Goal: Transaction & Acquisition: Purchase product/service

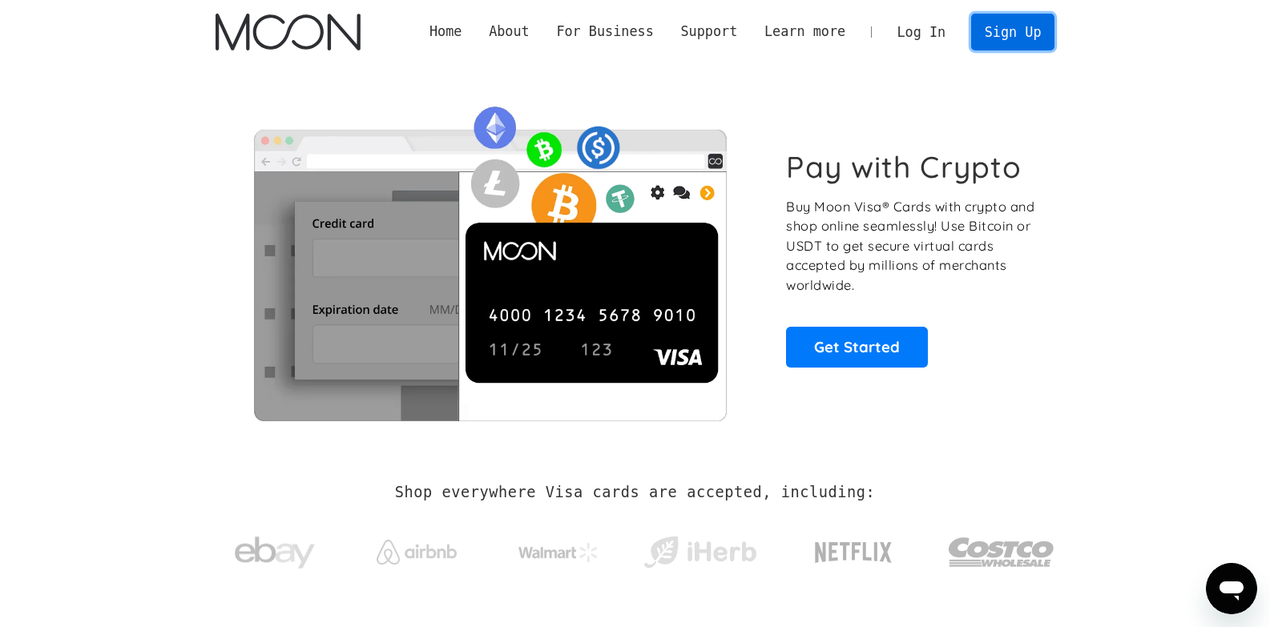
click at [1008, 33] on link "Sign Up" at bounding box center [1012, 32] width 83 height 36
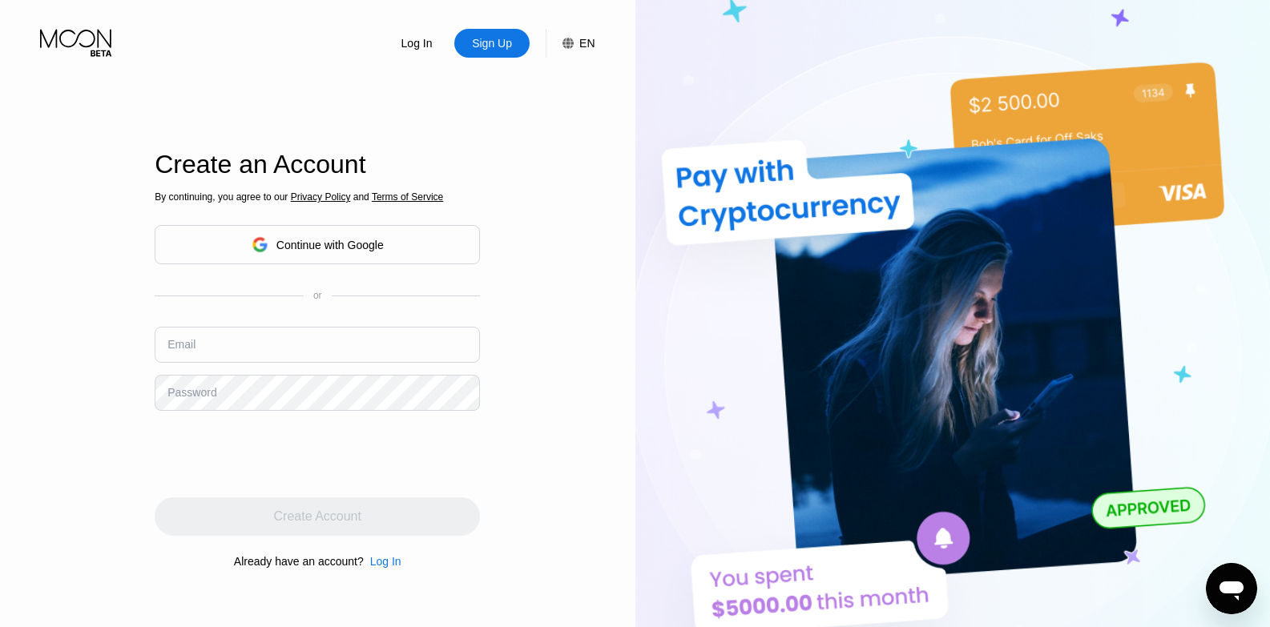
click at [331, 344] on input "text" at bounding box center [317, 345] width 325 height 36
click at [349, 252] on div "Continue with Google" at bounding box center [329, 245] width 107 height 13
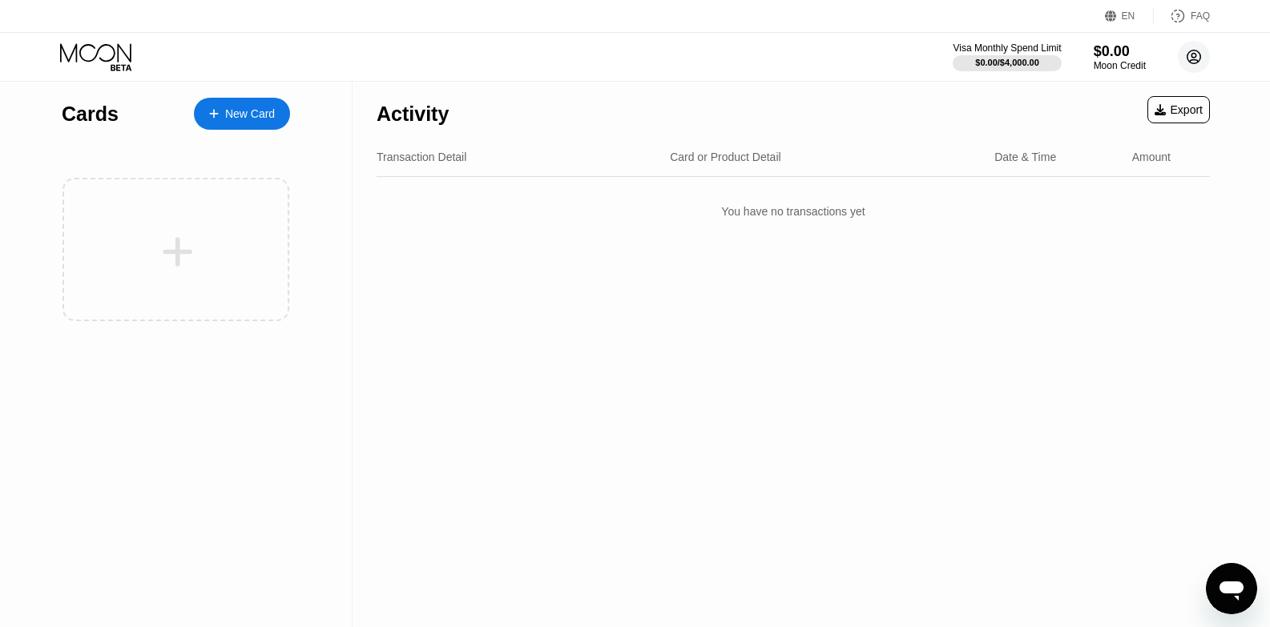
click at [1188, 56] on icon at bounding box center [1195, 57] width 14 height 14
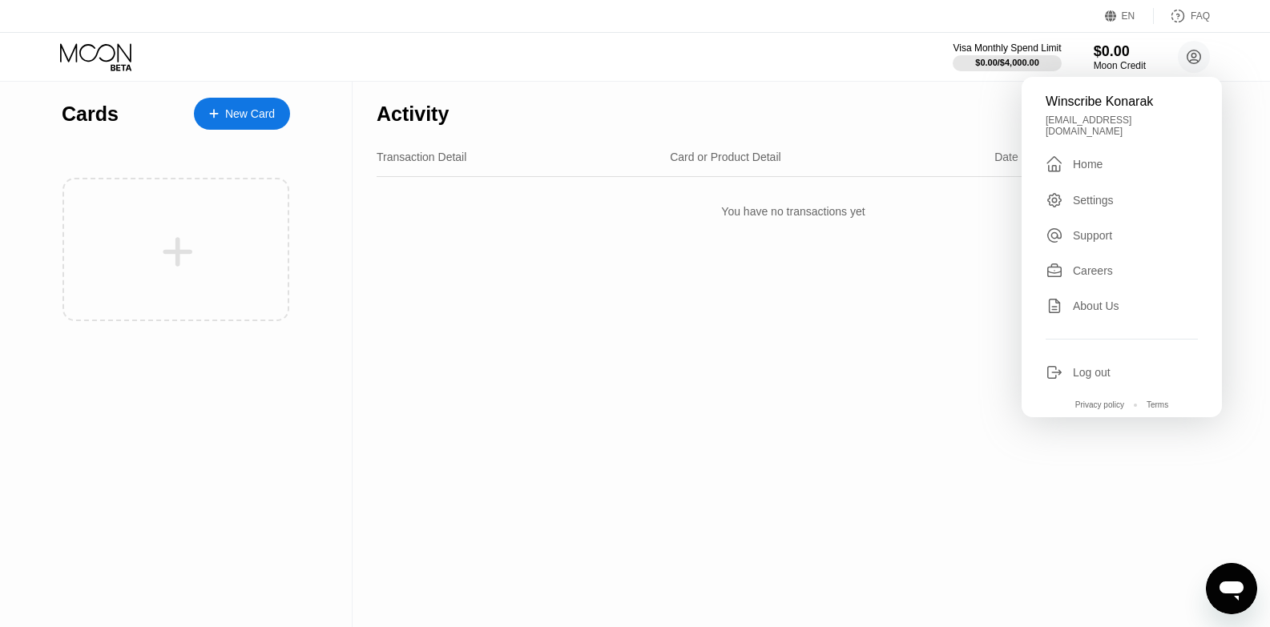
click at [1083, 195] on div "Settings" at bounding box center [1093, 200] width 41 height 13
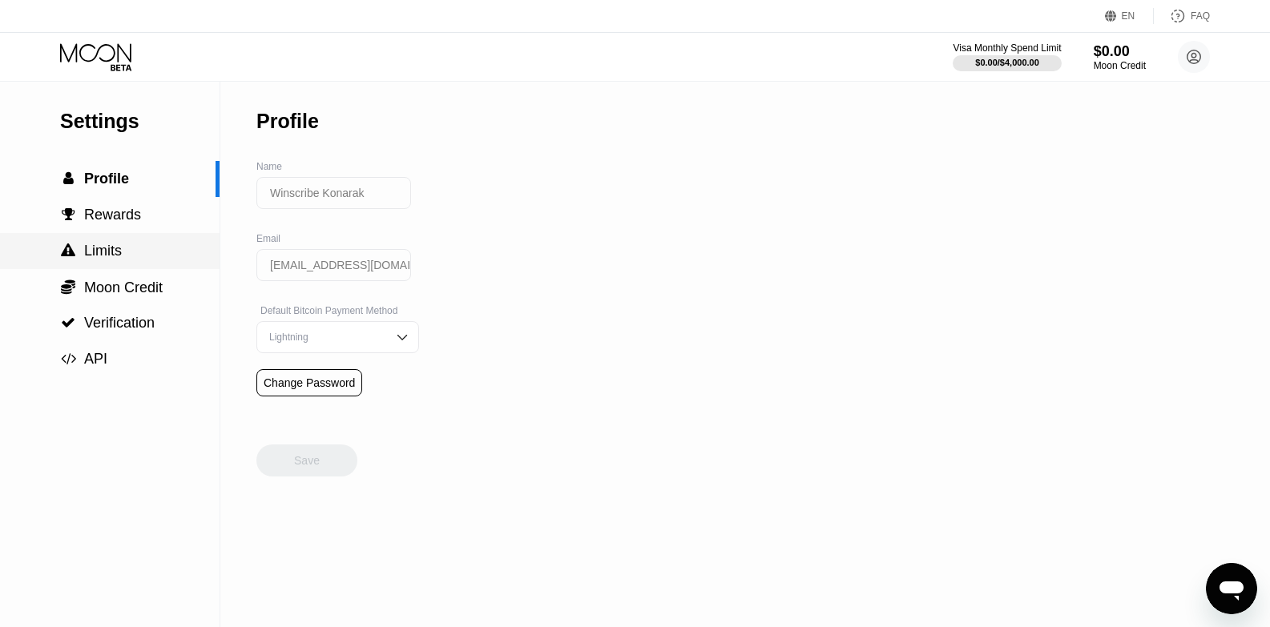
click at [105, 257] on span "Limits" at bounding box center [103, 251] width 38 height 16
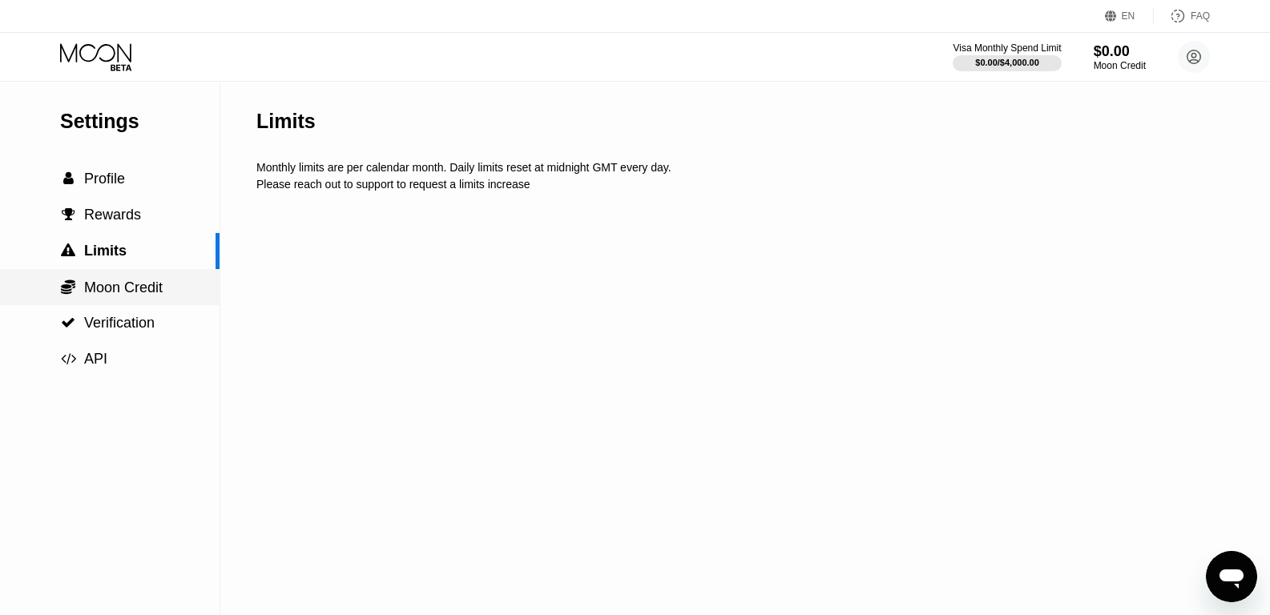
click at [106, 291] on span "Moon Credit" at bounding box center [123, 288] width 79 height 16
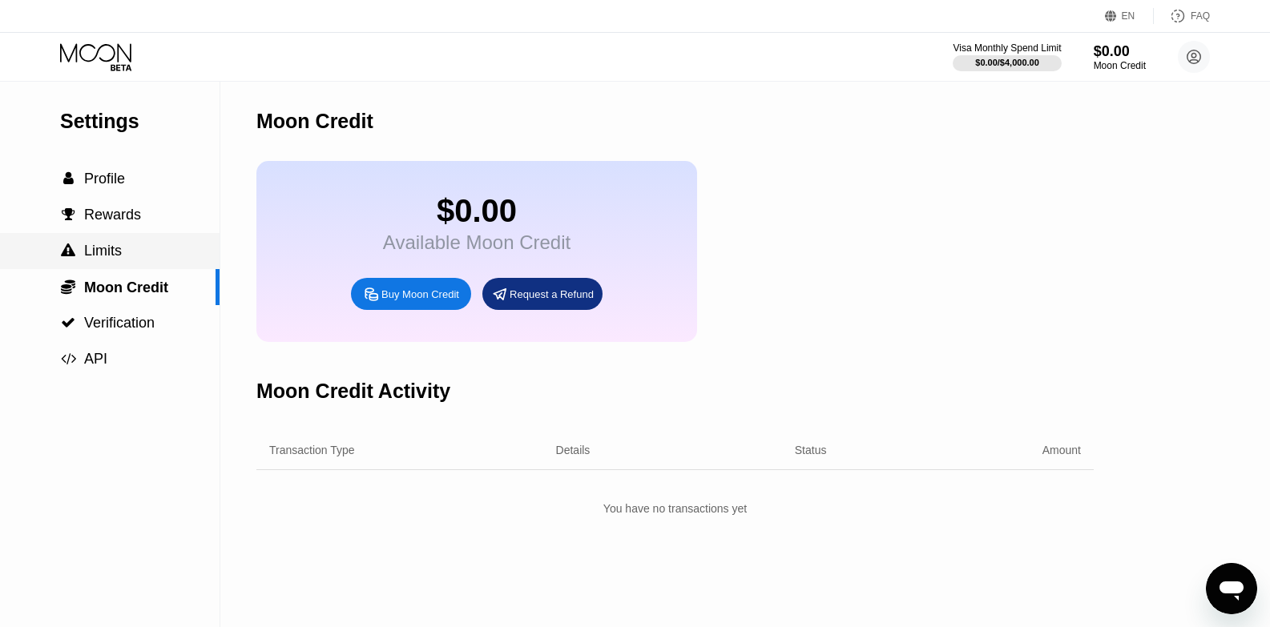
click at [113, 244] on div " Limits" at bounding box center [110, 251] width 220 height 36
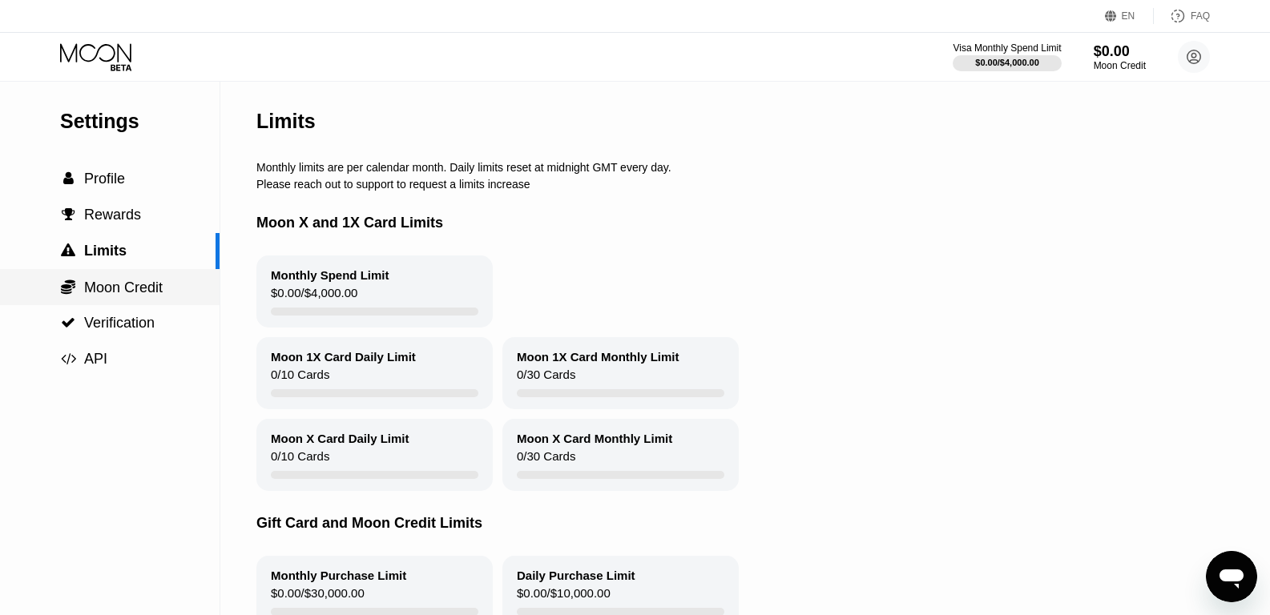
click at [113, 276] on div " Moon Credit" at bounding box center [110, 287] width 220 height 36
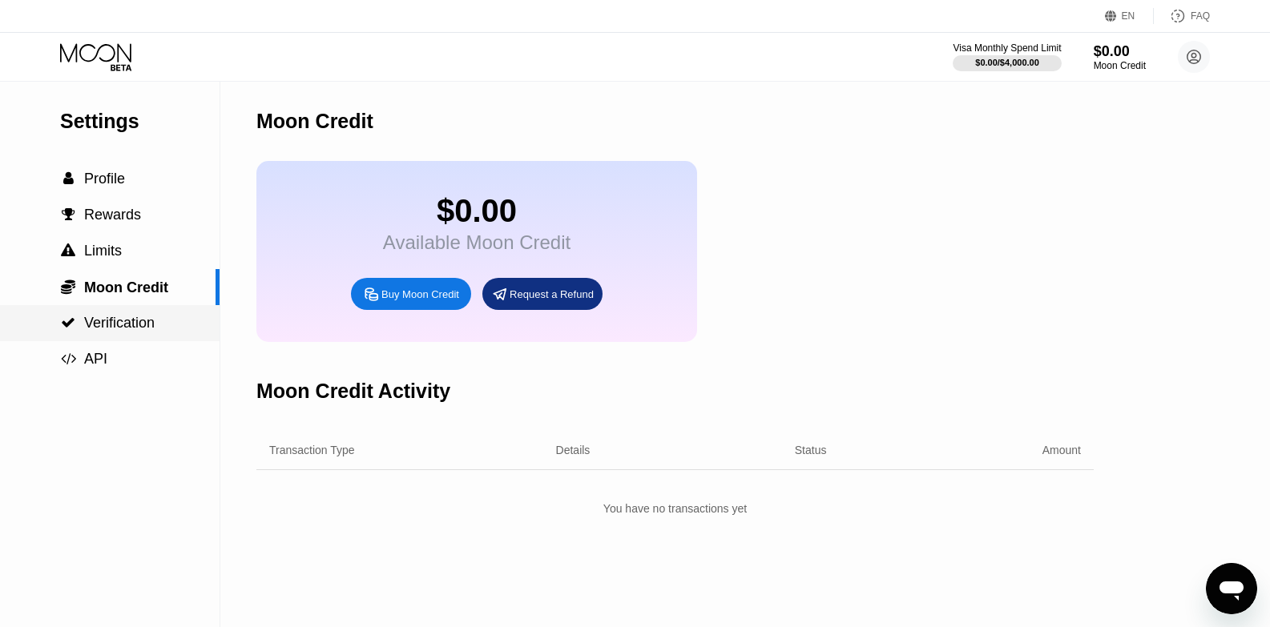
click at [117, 321] on span "Verification" at bounding box center [119, 323] width 71 height 16
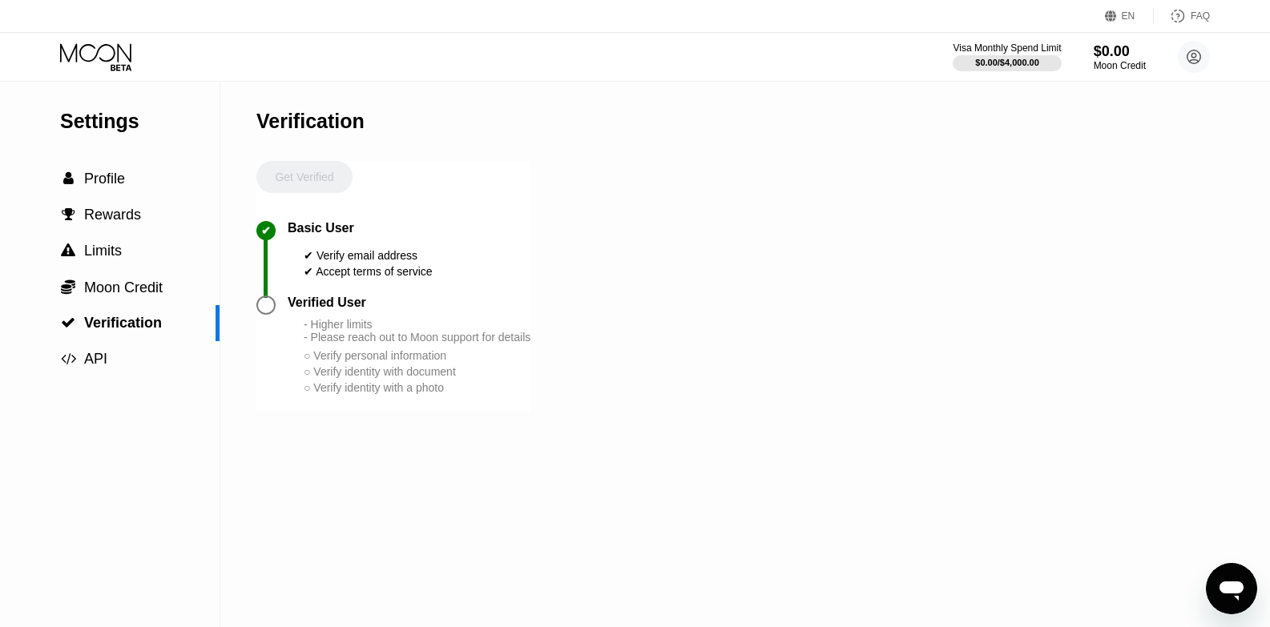
click at [272, 315] on div at bounding box center [265, 305] width 19 height 19
click at [83, 359] on div " API" at bounding box center [83, 359] width 47 height 17
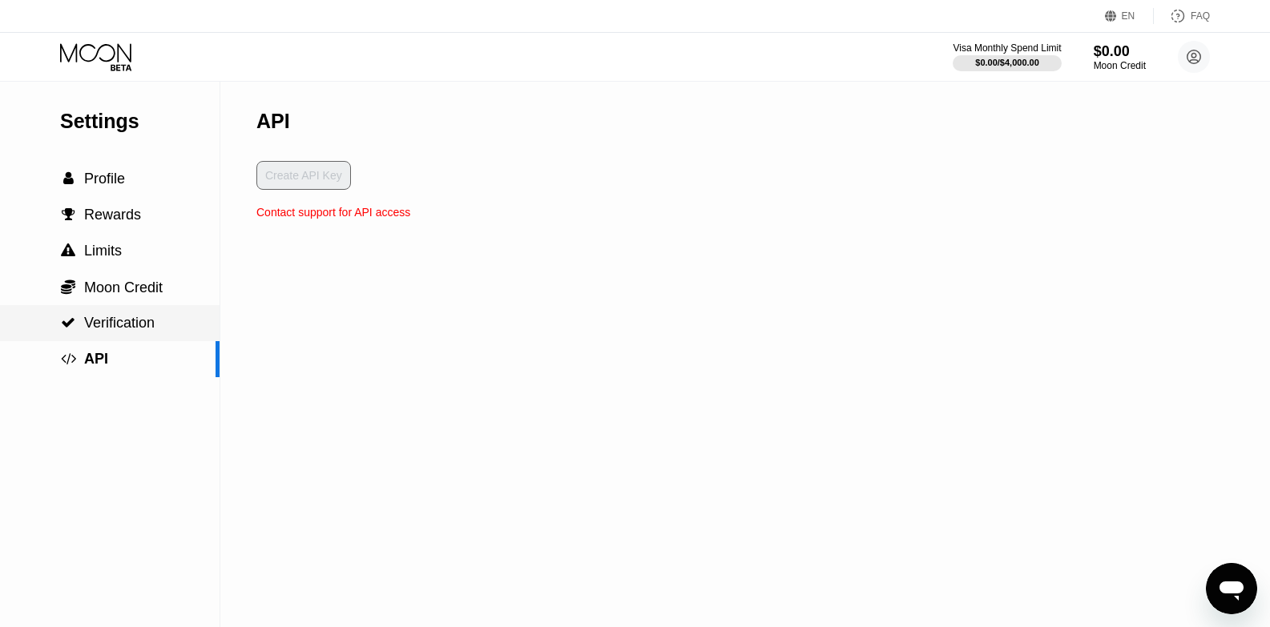
click at [103, 321] on span "Verification" at bounding box center [119, 323] width 71 height 16
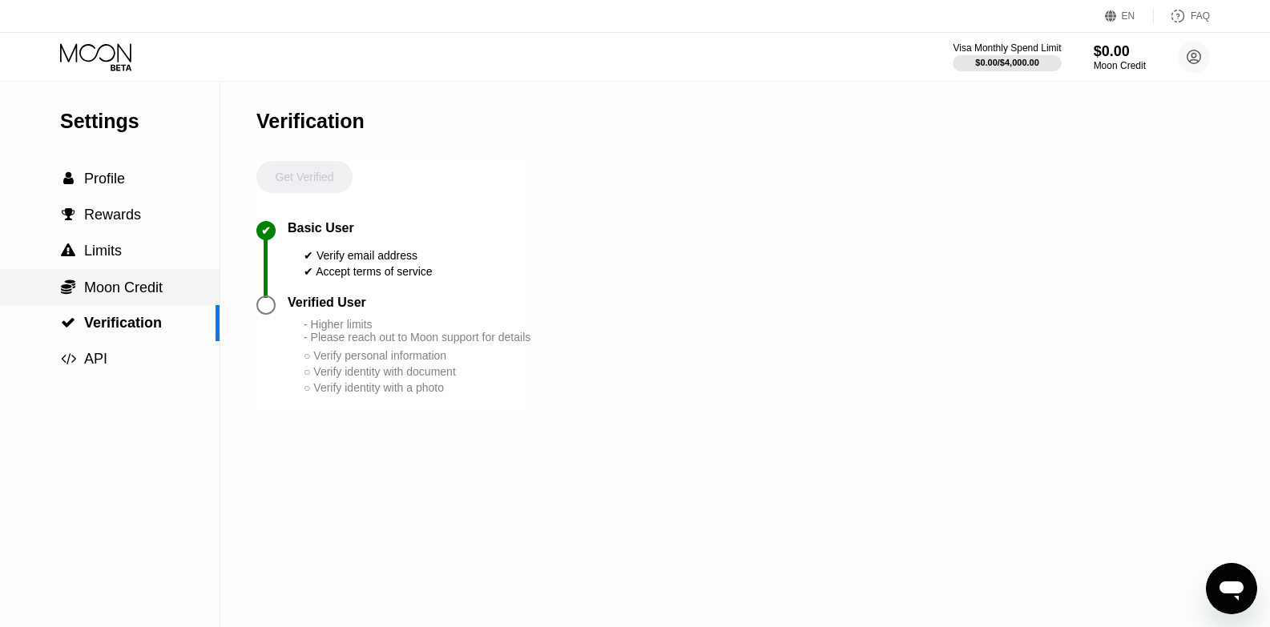
click at [104, 296] on span "Moon Credit" at bounding box center [123, 288] width 79 height 16
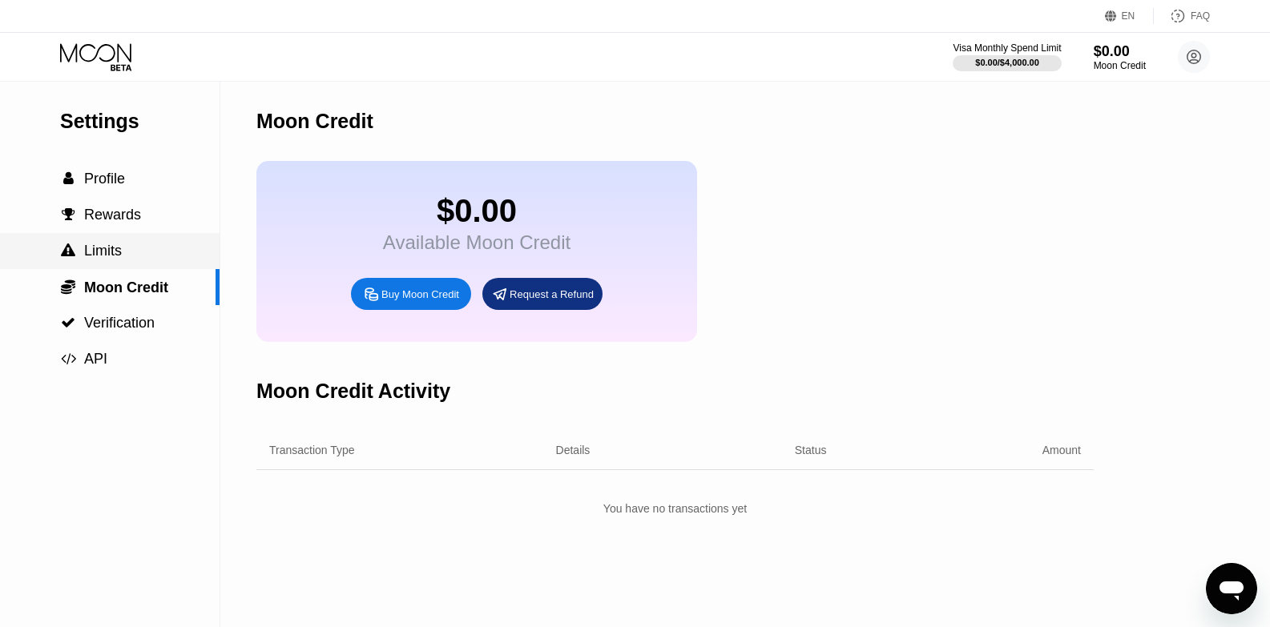
click at [103, 259] on span "Limits" at bounding box center [103, 251] width 38 height 16
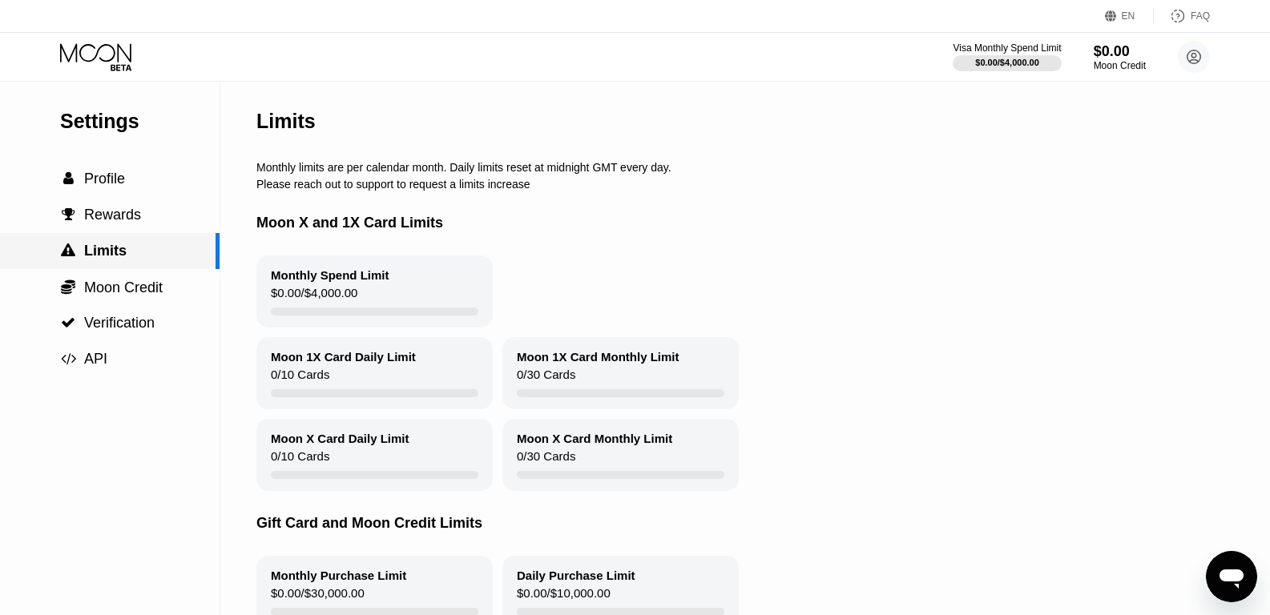
click at [110, 239] on div " Limits" at bounding box center [110, 251] width 220 height 36
click at [111, 219] on span "Rewards" at bounding box center [112, 215] width 57 height 16
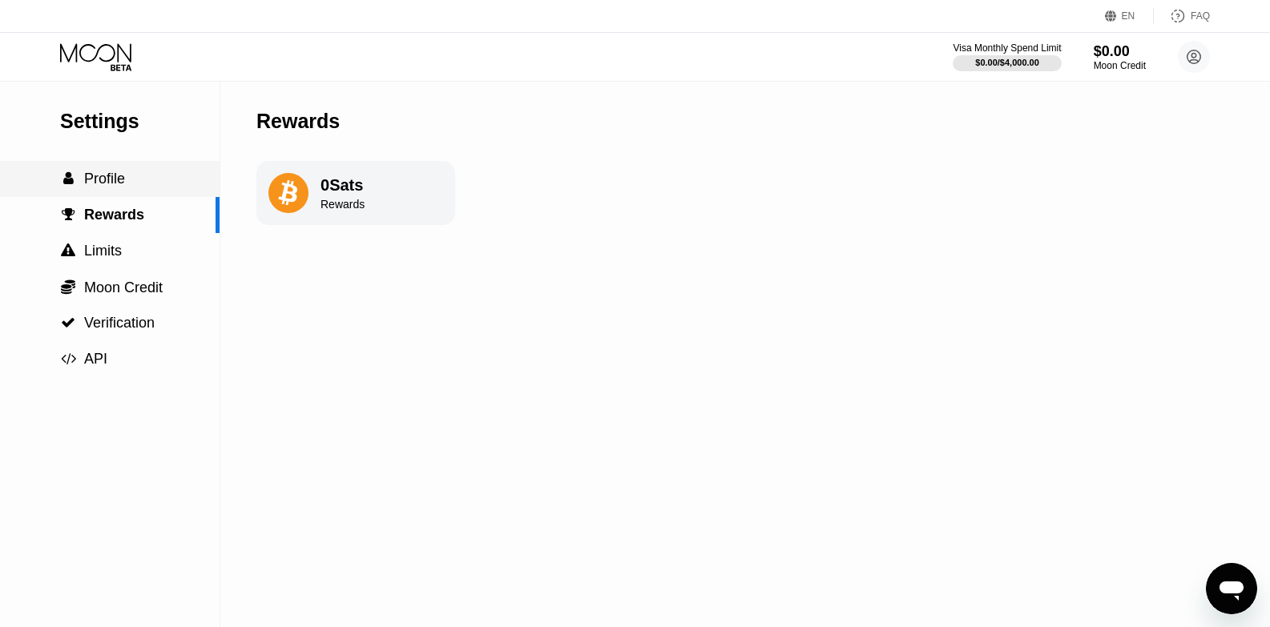
click at [113, 187] on span "Profile" at bounding box center [104, 179] width 41 height 16
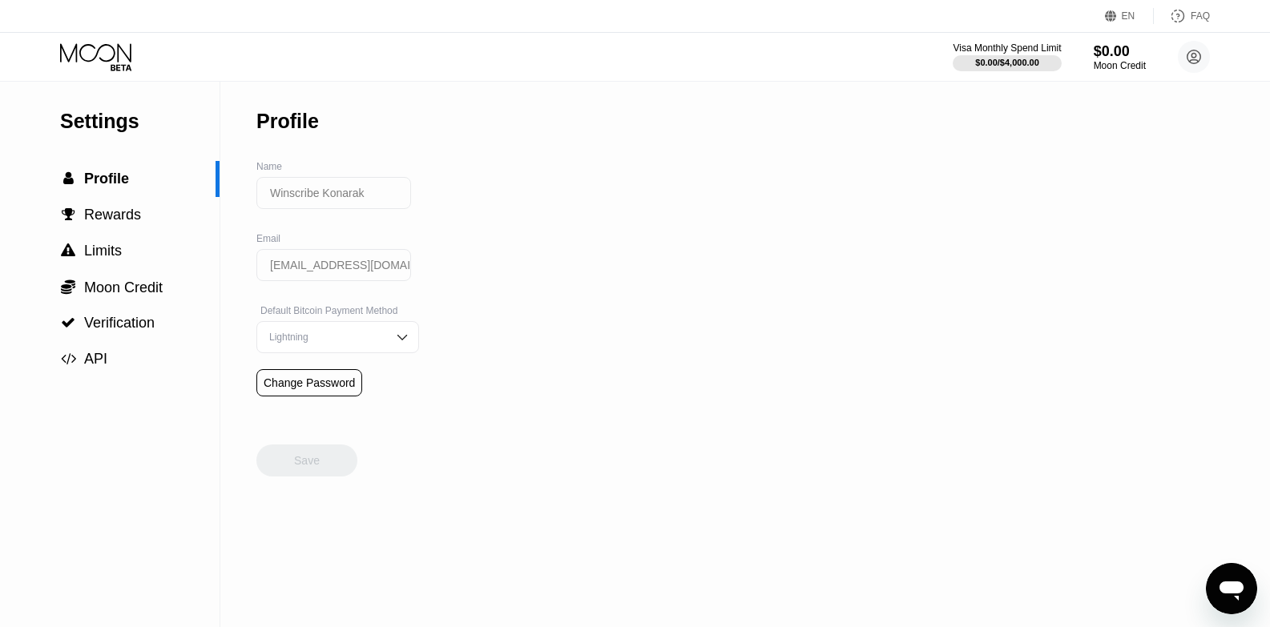
click at [314, 343] on div "Lightning" at bounding box center [325, 337] width 121 height 11
click at [523, 380] on div "Settings  Profile  Rewards  Limits  Moon Credit  Verification  API Profil…" at bounding box center [635, 355] width 1270 height 546
click at [483, 337] on div "Settings  Profile  Rewards  Limits  Moon Credit  Verification  API Profil…" at bounding box center [635, 355] width 1270 height 546
click at [375, 348] on div "Lightning" at bounding box center [337, 337] width 163 height 32
click at [122, 55] on icon at bounding box center [97, 57] width 75 height 28
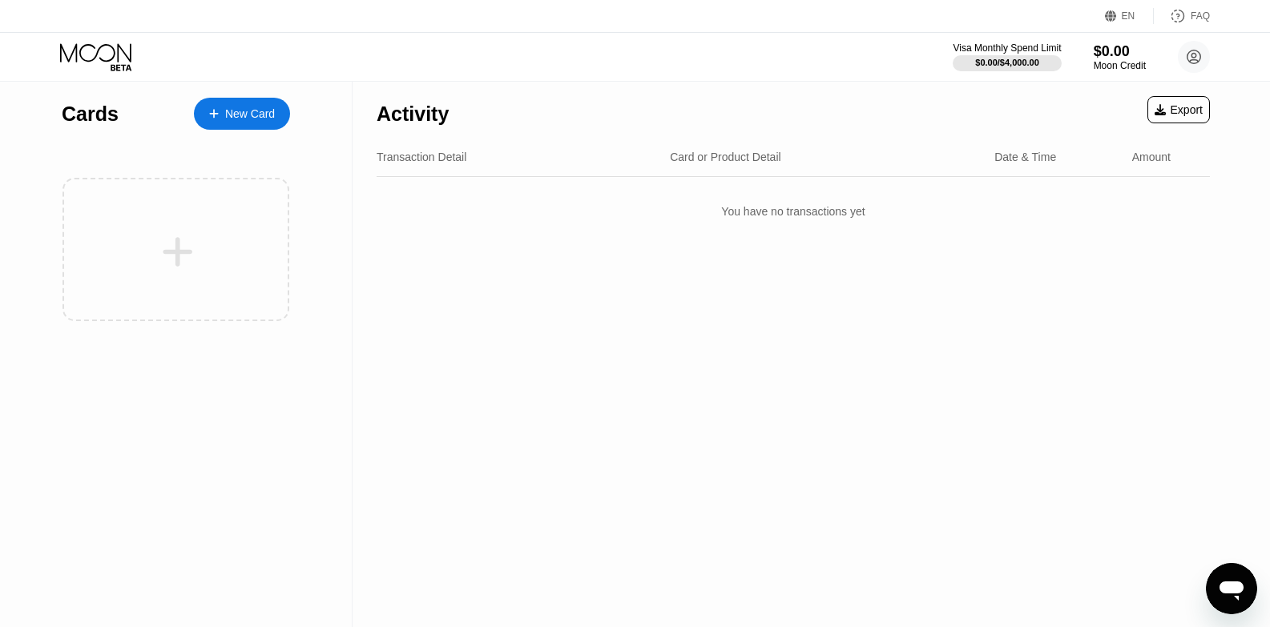
click at [255, 112] on div "New Card" at bounding box center [250, 114] width 50 height 14
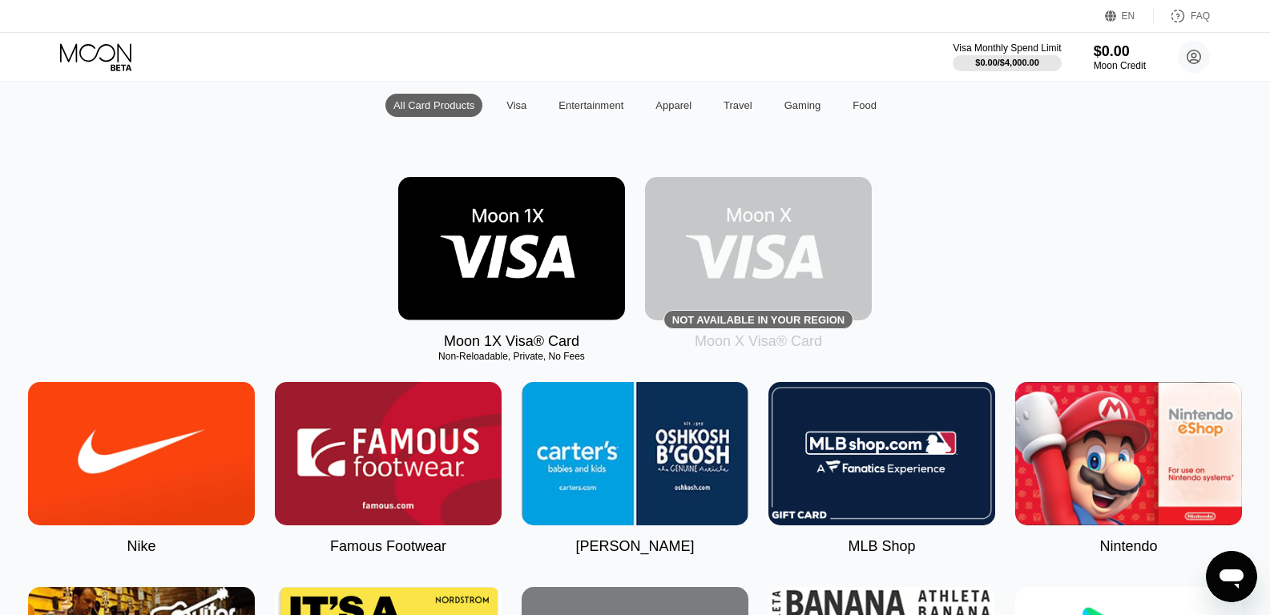
scroll to position [160, 0]
click at [500, 260] on img at bounding box center [511, 248] width 227 height 143
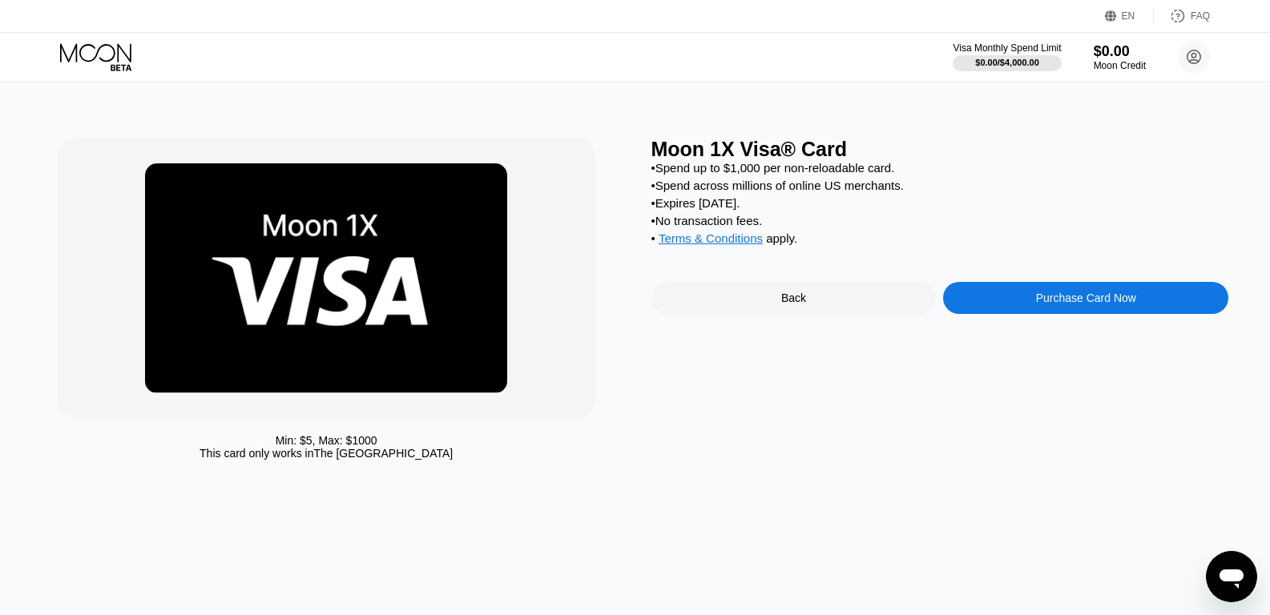
drag, startPoint x: 692, startPoint y: 216, endPoint x: 790, endPoint y: 216, distance: 97.8
click at [789, 210] on div "• Expires in 2 months." at bounding box center [941, 203] width 578 height 14
click at [790, 210] on div "• Expires in 2 months." at bounding box center [941, 203] width 578 height 14
drag, startPoint x: 660, startPoint y: 231, endPoint x: 782, endPoint y: 237, distance: 122.8
click at [782, 228] on div "• No transaction fees." at bounding box center [941, 221] width 578 height 14
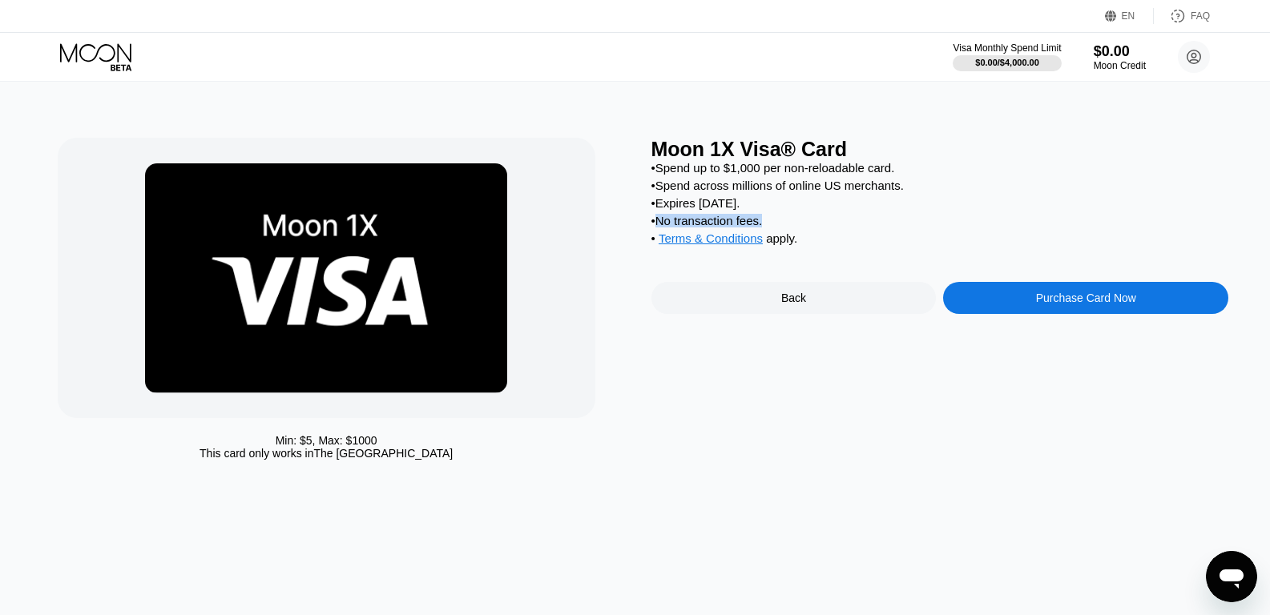
click at [783, 228] on div "• No transaction fees." at bounding box center [941, 221] width 578 height 14
click at [1035, 293] on div "Moon 1X Visa® Card • Spend up to $1,000 per non-reloadable card. • Spend across…" at bounding box center [941, 303] width 578 height 330
click at [1036, 305] on div "Purchase Card Now" at bounding box center [1086, 298] width 100 height 13
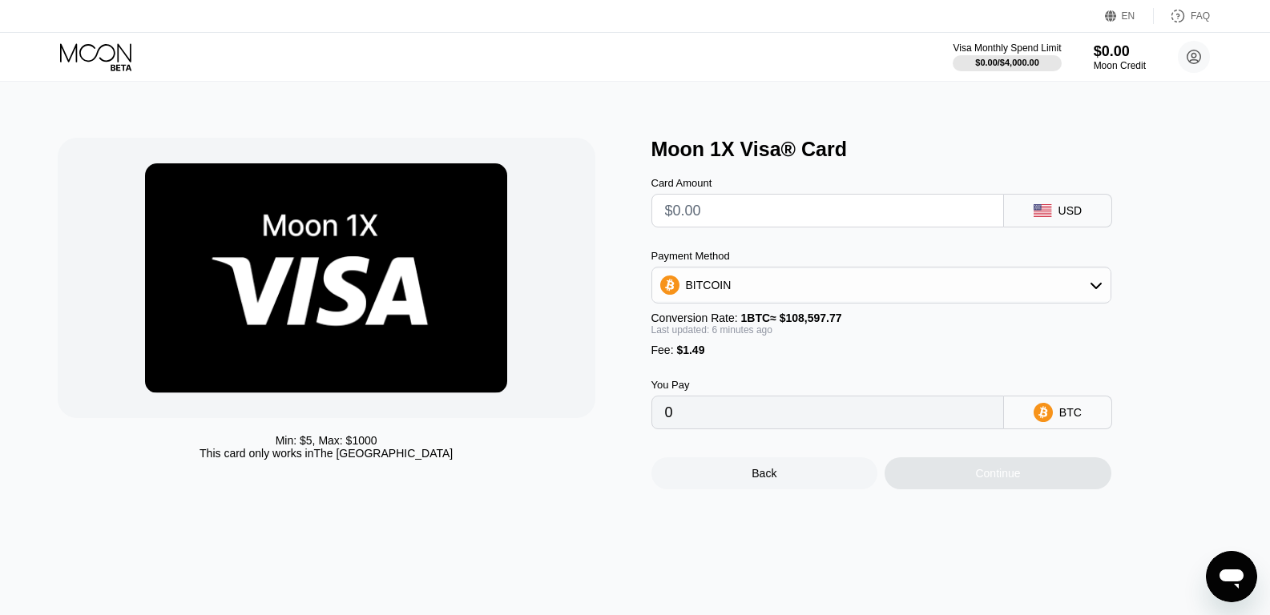
click at [784, 209] on input "text" at bounding box center [827, 211] width 325 height 32
type input "$1"
type input "0.00002292"
type input "$10"
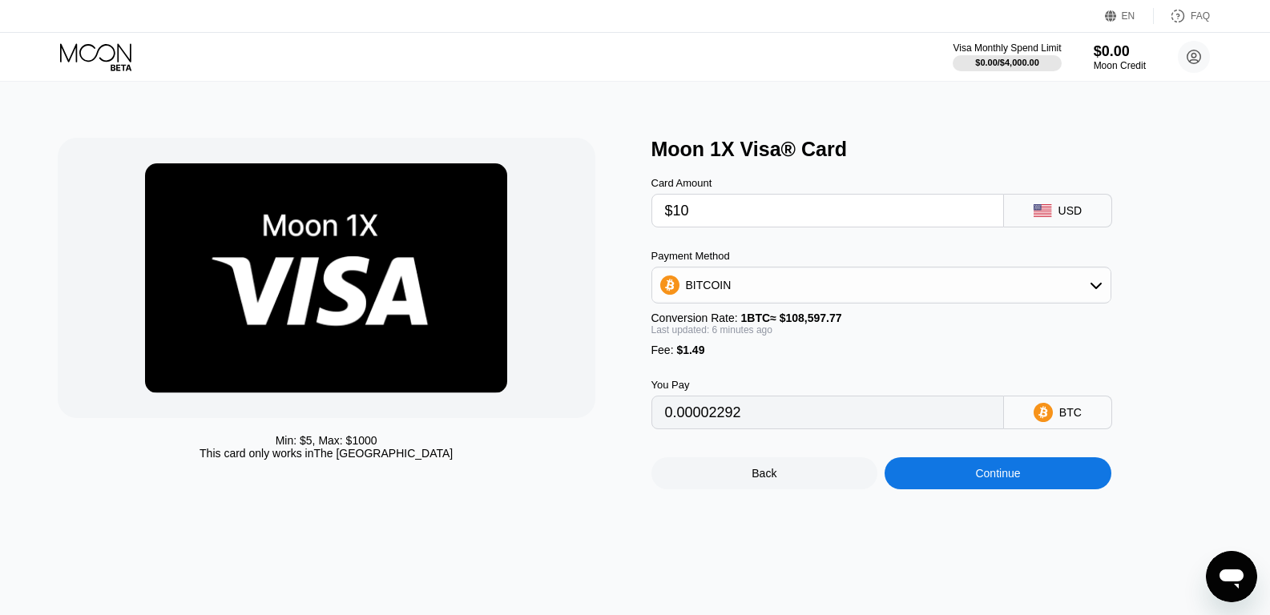
type input "0.00010575"
type input "$100"
type input "0.00093406"
type input "$10"
type input "0.00010575"
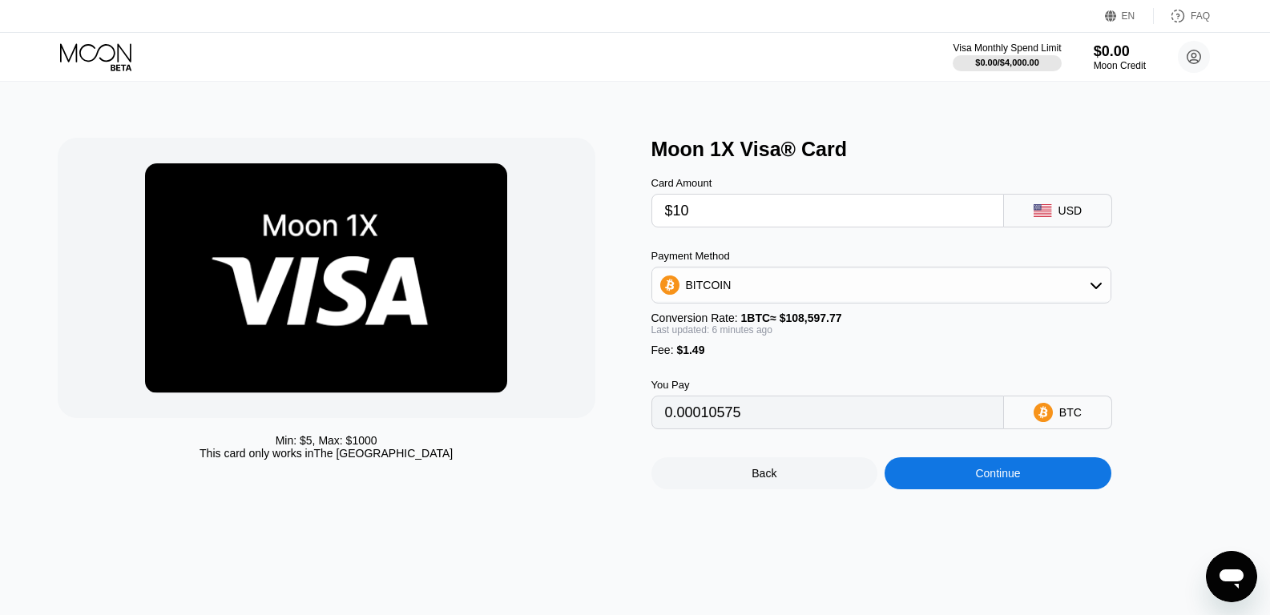
type input "$1"
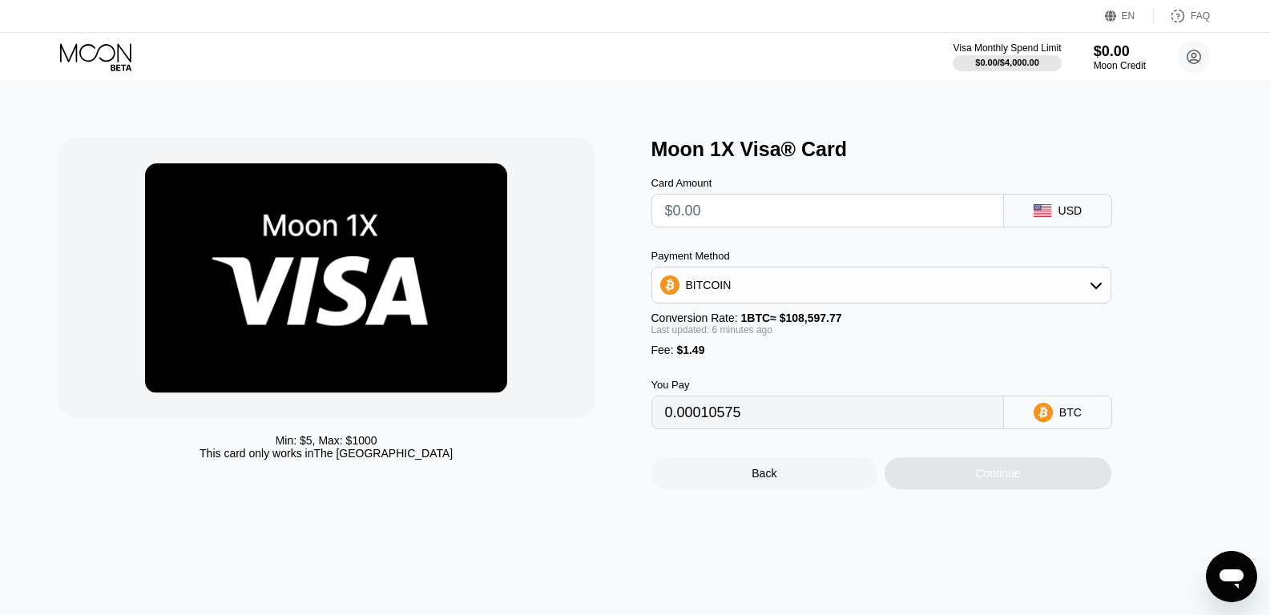
type input "0"
type input "$3"
type input "0.00004133"
type input "$300"
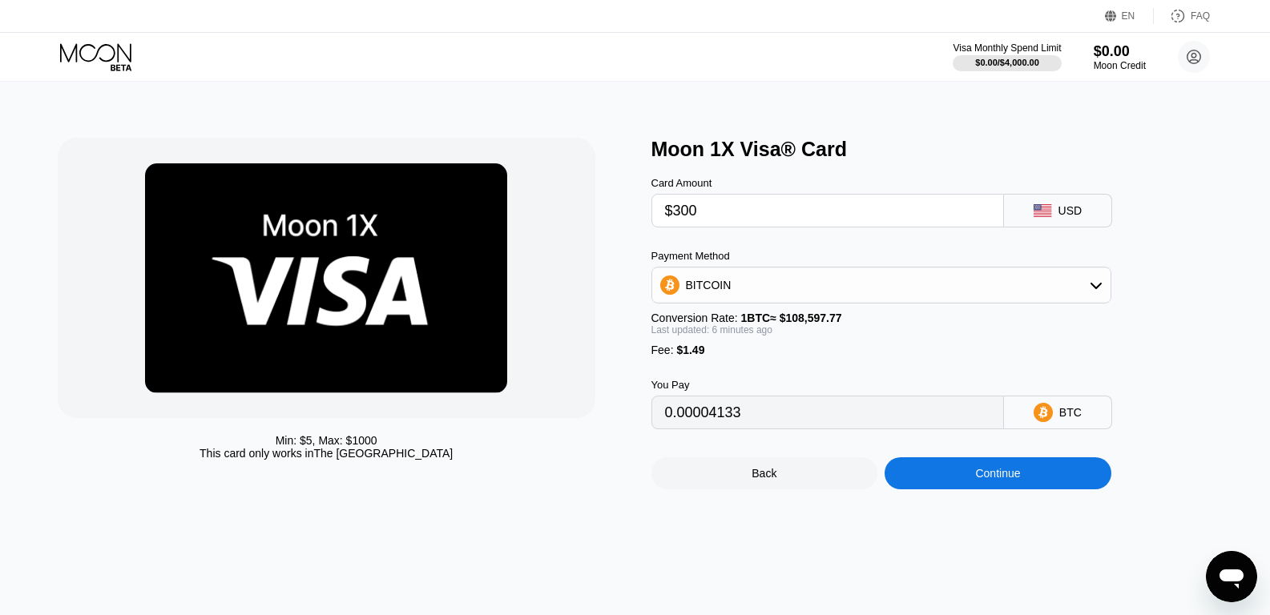
type input "0.00277476"
type input "$300"
click at [786, 288] on div "BITCOIN" at bounding box center [881, 285] width 458 height 32
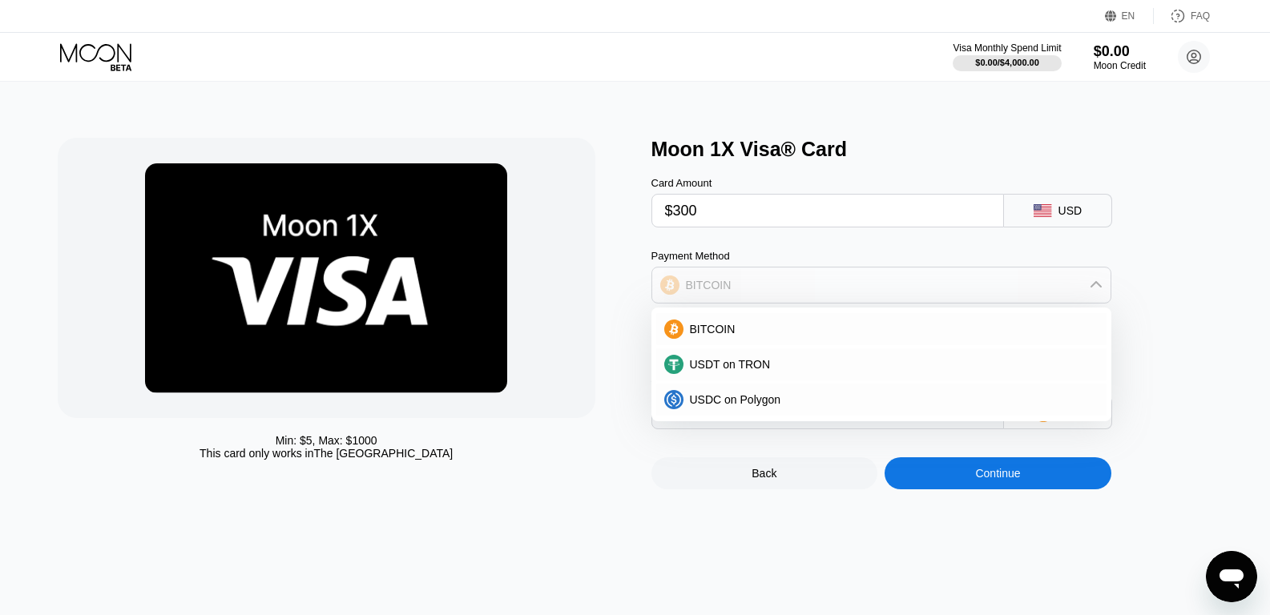
click at [786, 288] on div "BITCOIN" at bounding box center [881, 285] width 458 height 32
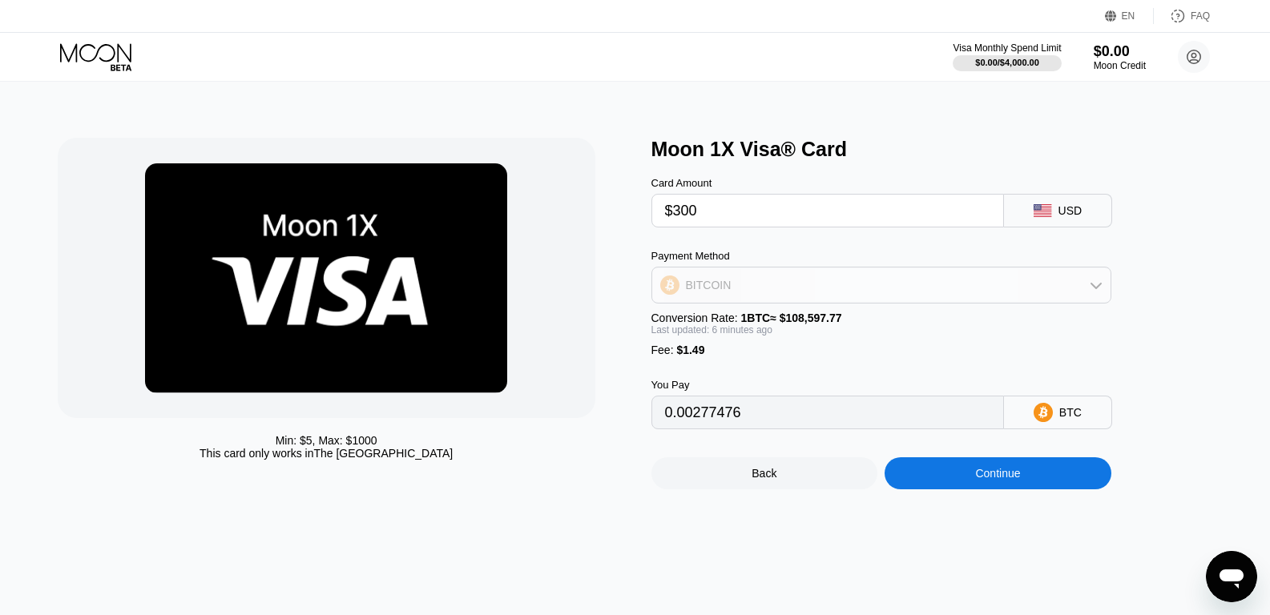
click at [786, 288] on div "BITCOIN" at bounding box center [881, 285] width 458 height 32
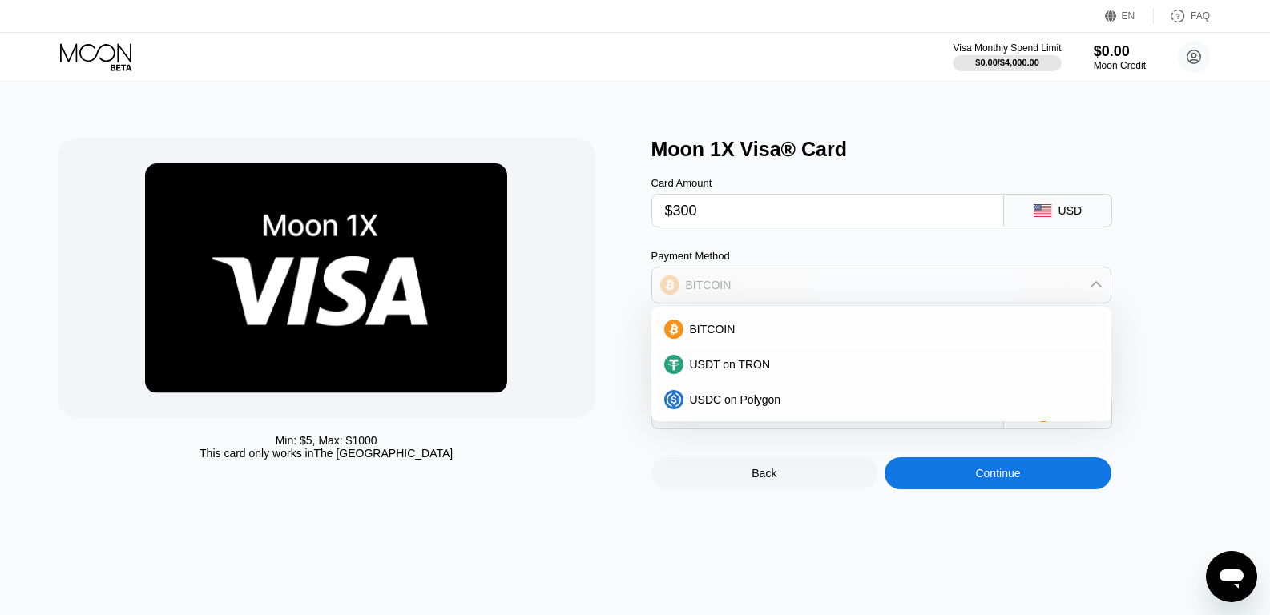
click at [786, 288] on div "BITCOIN" at bounding box center [881, 285] width 458 height 32
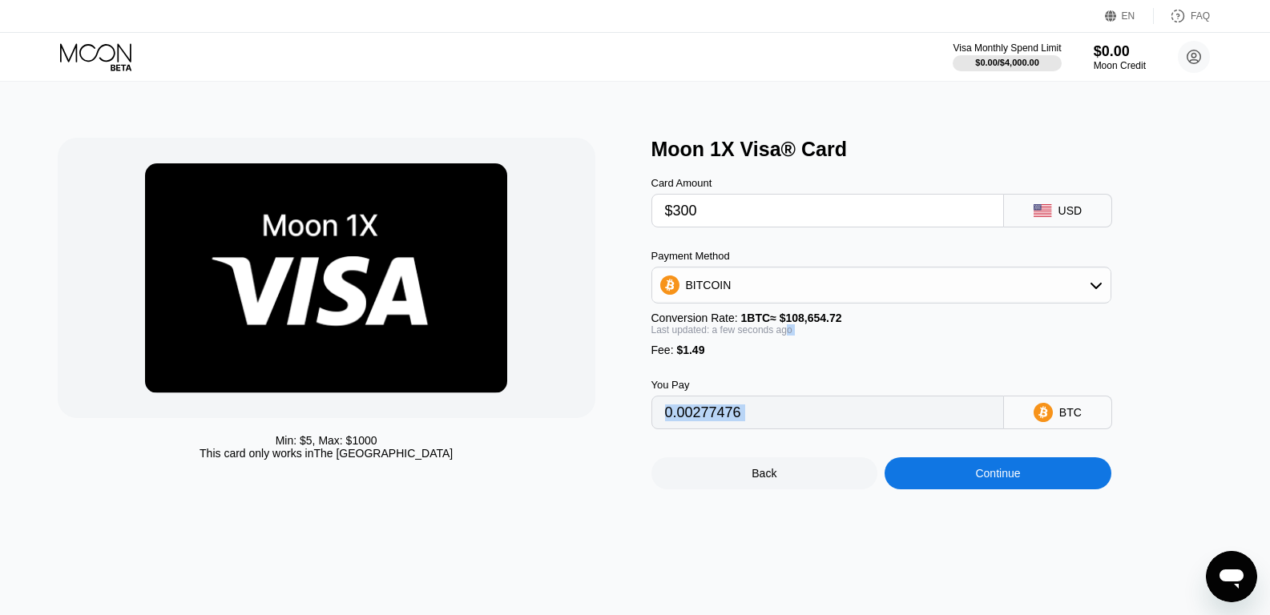
drag, startPoint x: 783, startPoint y: 341, endPoint x: 708, endPoint y: 351, distance: 75.1
click at [708, 351] on div "Payment Method BITCOIN Conversion Rate: 1 BTC ≈ $108,654.72 Last updated: a few…" at bounding box center [882, 303] width 460 height 107
click at [700, 349] on div "Payment Method BITCOIN Conversion Rate: 1 BTC ≈ $108,654.72 Last updated: a few…" at bounding box center [882, 303] width 460 height 107
click at [705, 336] on div "Last updated: a few seconds ago" at bounding box center [882, 330] width 460 height 11
drag, startPoint x: 688, startPoint y: 217, endPoint x: 724, endPoint y: 210, distance: 36.8
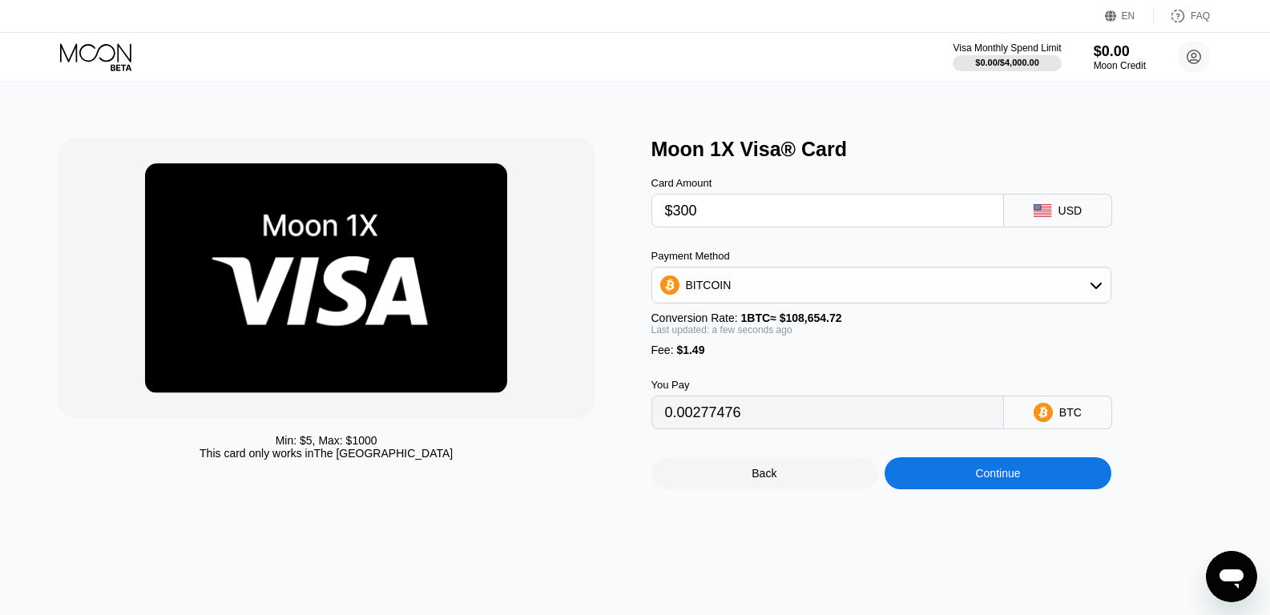
click at [723, 210] on input "$300" at bounding box center [827, 211] width 325 height 32
type input "$301"
type input "0.00278396"
type input "$301.4"
type input "0.00278764"
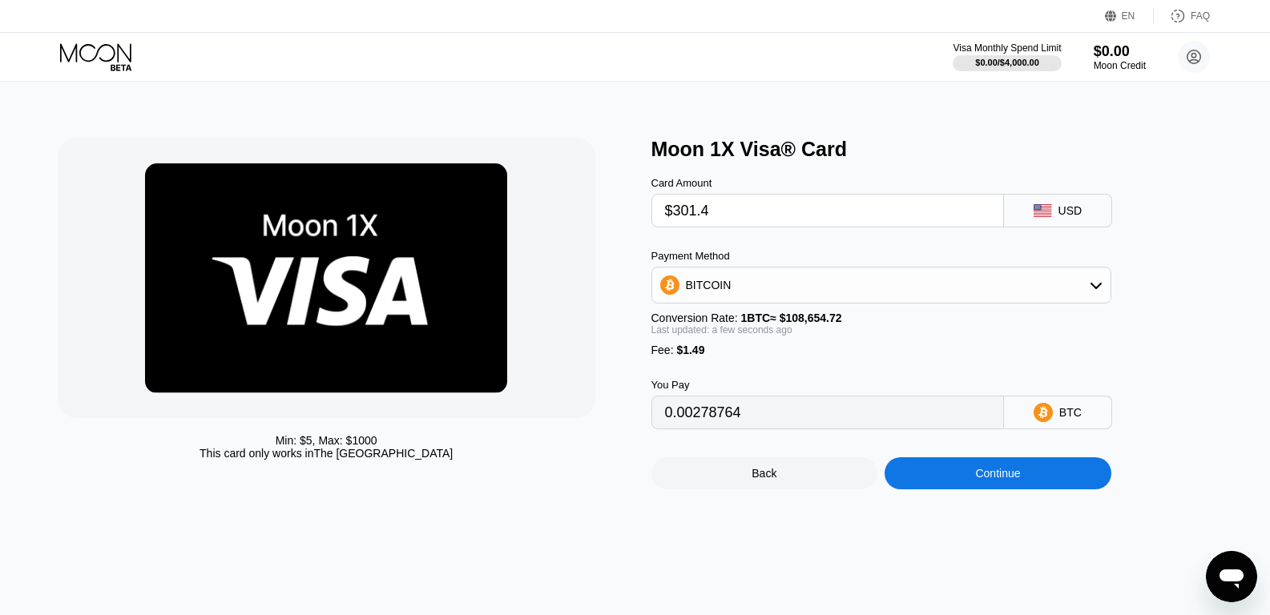
type input "$301.49"
type input "0.00278847"
type input "$301.49"
click at [641, 373] on div "Min: $ 5 , Max: $ 1000 This card only works in The United States Moon 1X Visa® …" at bounding box center [636, 314] width 1156 height 352
click at [1039, 237] on div "Card Amount $301.49 USD Payment Method BITCOIN Conversion Rate: 1 BTC ≈ $108,65…" at bounding box center [908, 295] width 513 height 268
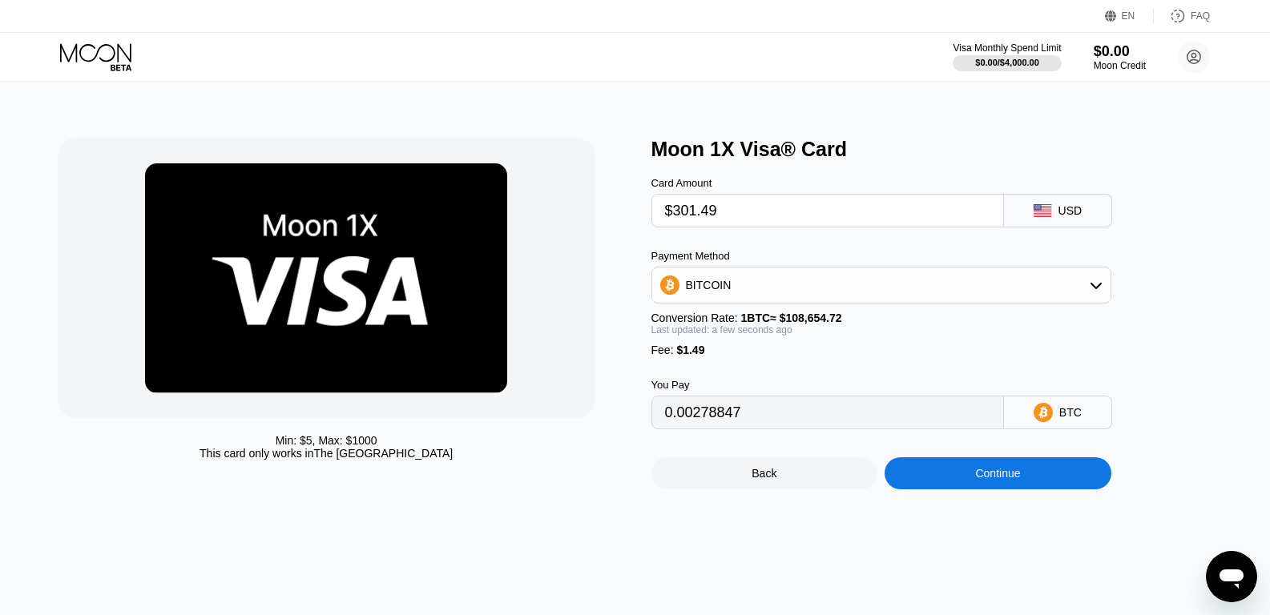
click at [1047, 217] on rect at bounding box center [1043, 210] width 18 height 13
click at [705, 284] on div "BITCOIN" at bounding box center [709, 285] width 46 height 13
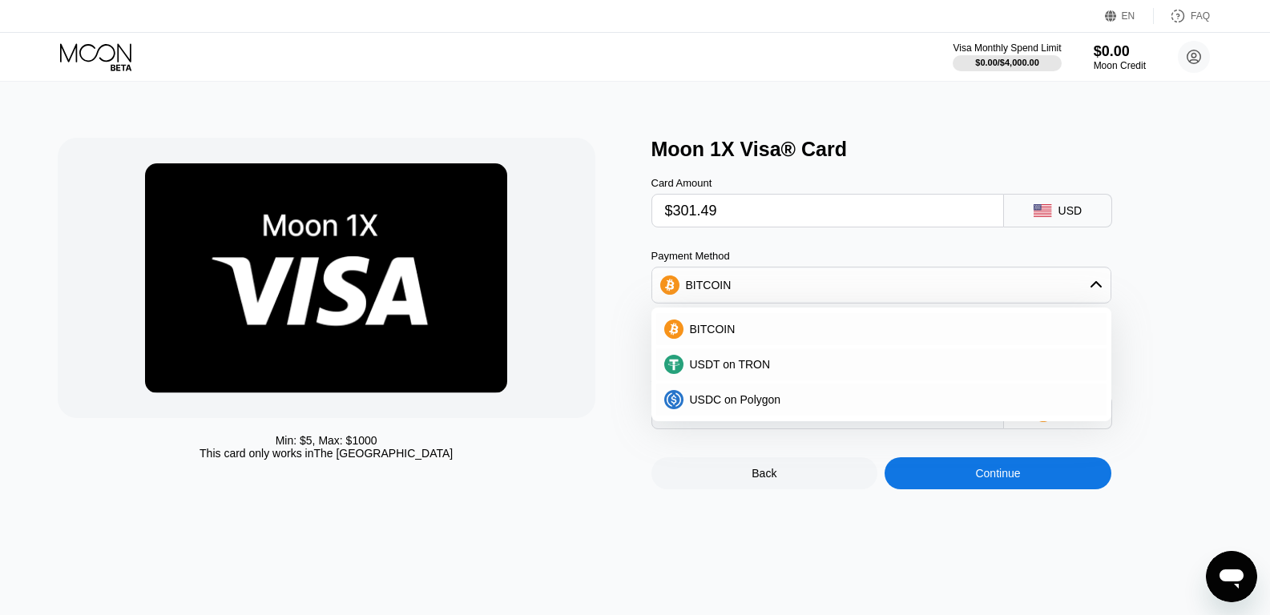
click at [607, 345] on div "Min: $ 5 , Max: $ 1000 This card only works in The United States" at bounding box center [347, 314] width 578 height 352
click at [676, 280] on div "BITCOIN" at bounding box center [881, 285] width 458 height 32
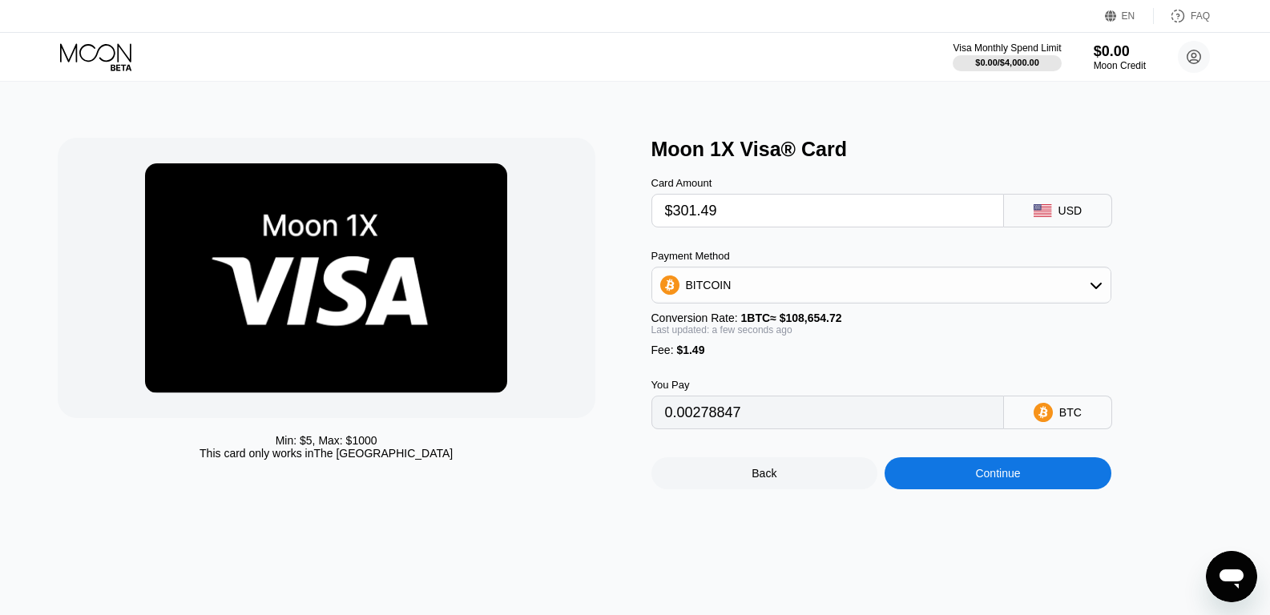
click at [959, 490] on div "Continue" at bounding box center [998, 474] width 227 height 32
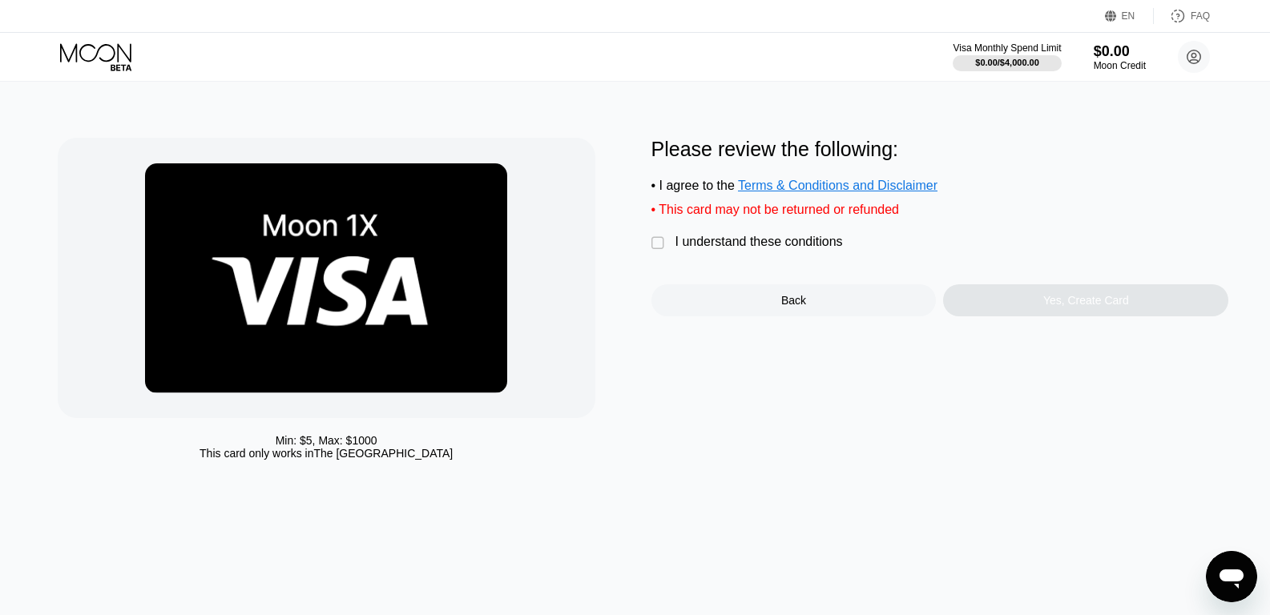
click at [658, 252] on div "" at bounding box center [660, 244] width 16 height 16
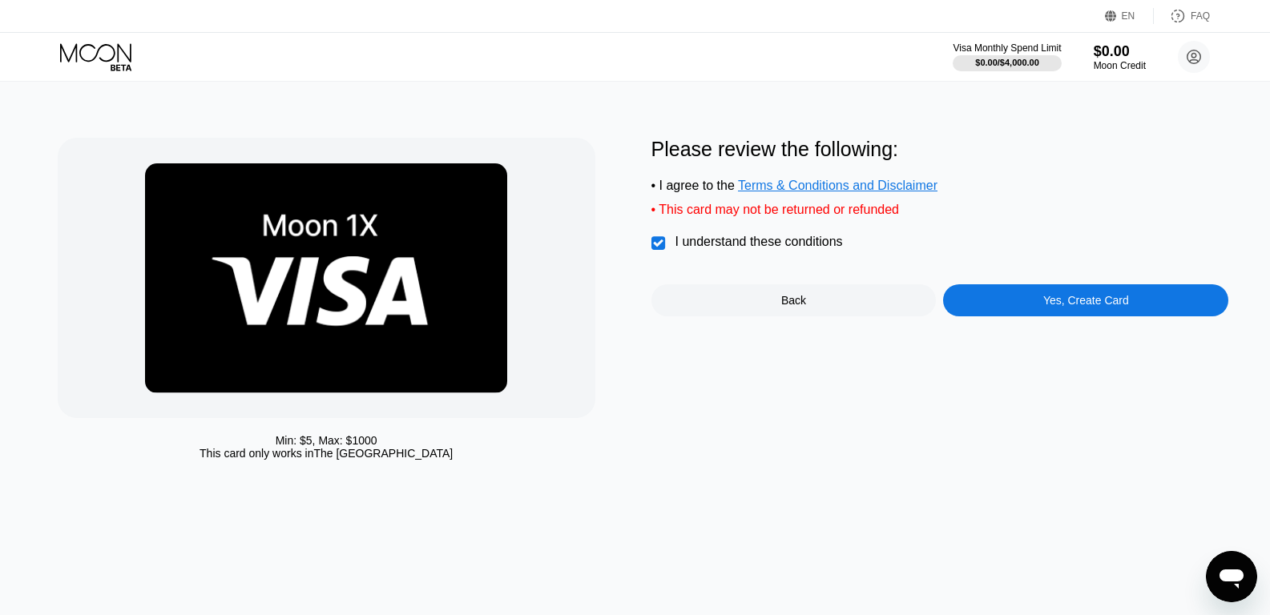
click at [996, 317] on div "Yes, Create Card" at bounding box center [1085, 300] width 285 height 32
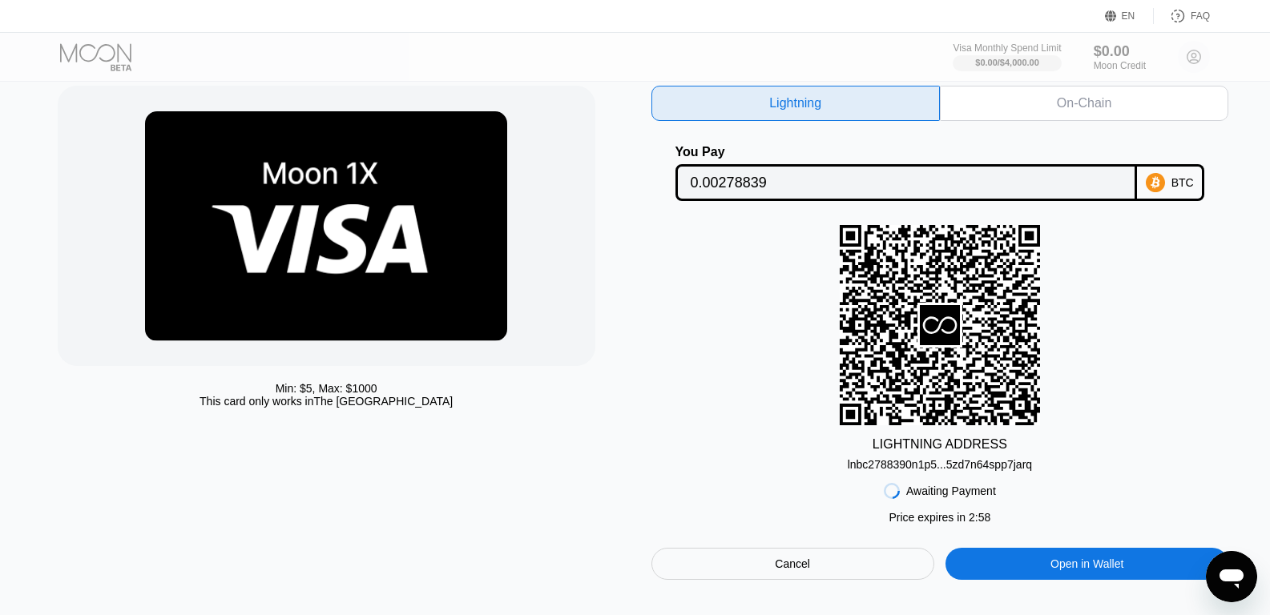
scroll to position [80, 0]
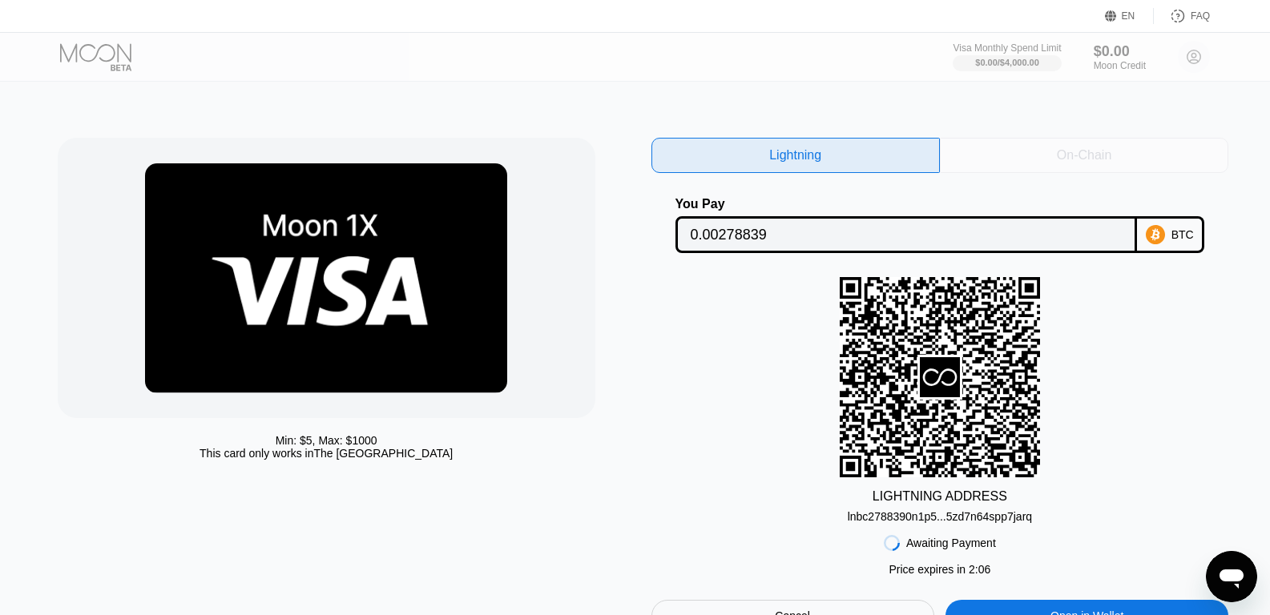
click at [998, 158] on div "On-Chain" at bounding box center [1084, 155] width 288 height 35
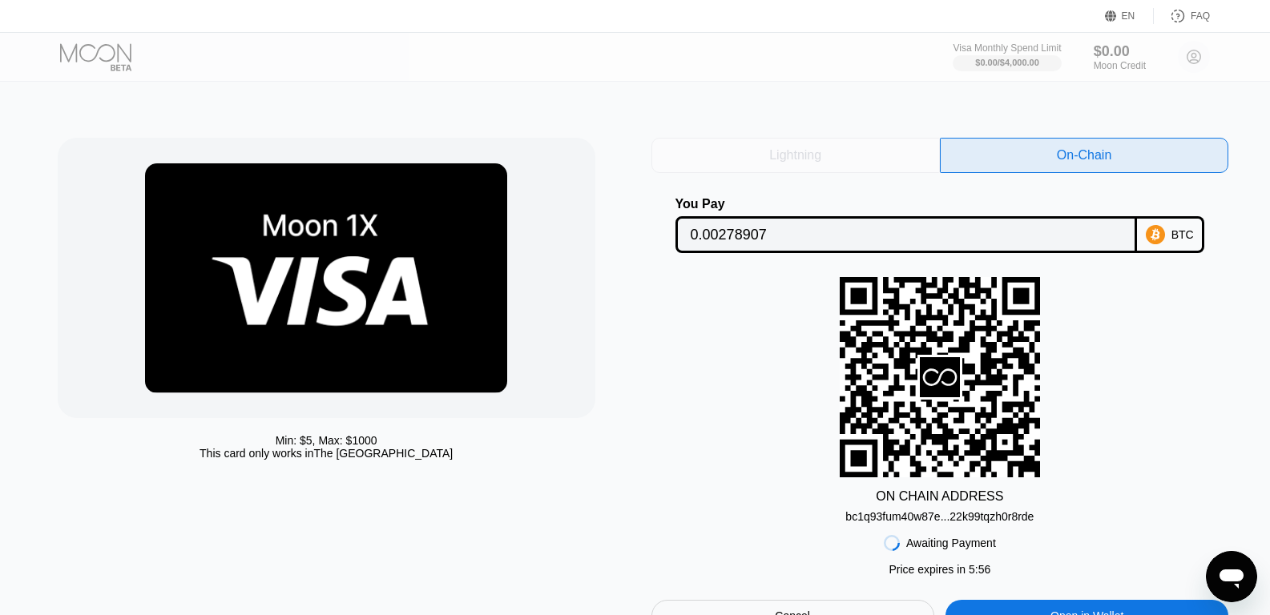
click at [857, 161] on div "Lightning" at bounding box center [796, 155] width 288 height 35
type input "0.00278839"
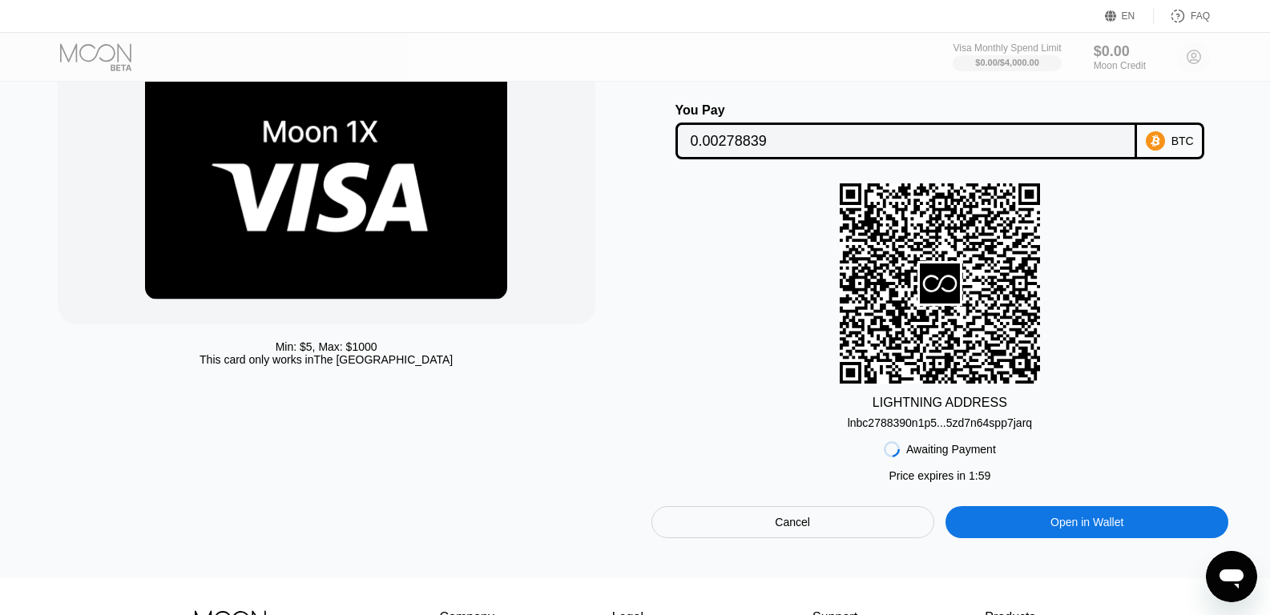
scroll to position [240, 0]
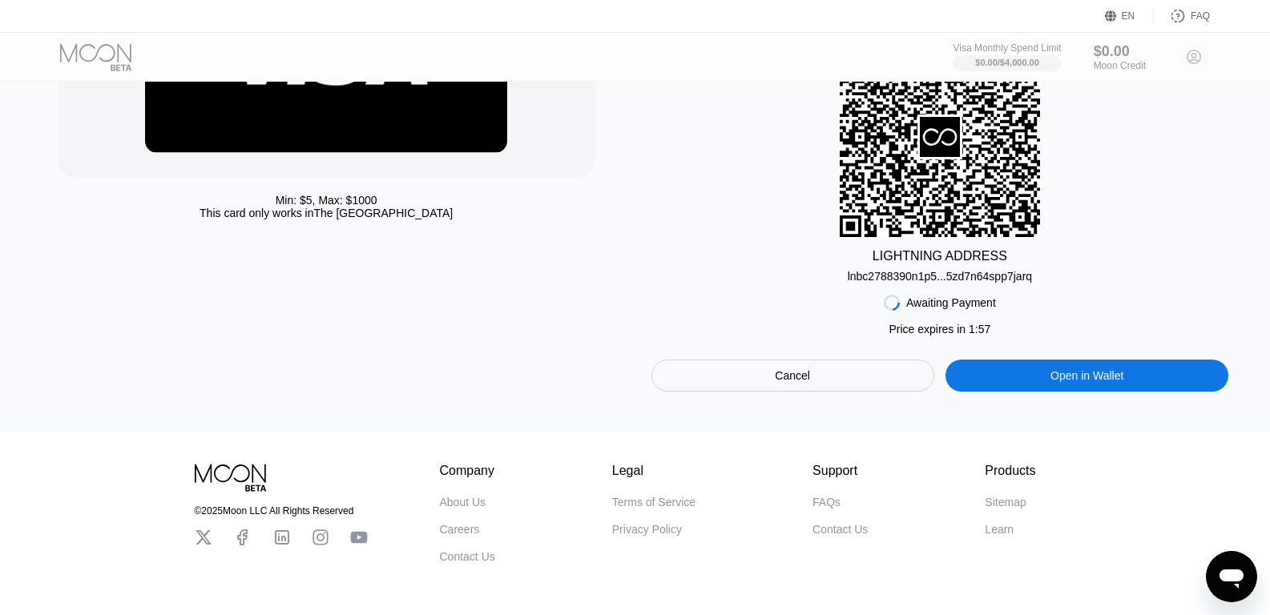
click at [951, 283] on div "lnbc2788390n1p5...5zd7n64spp7jarq" at bounding box center [940, 276] width 184 height 13
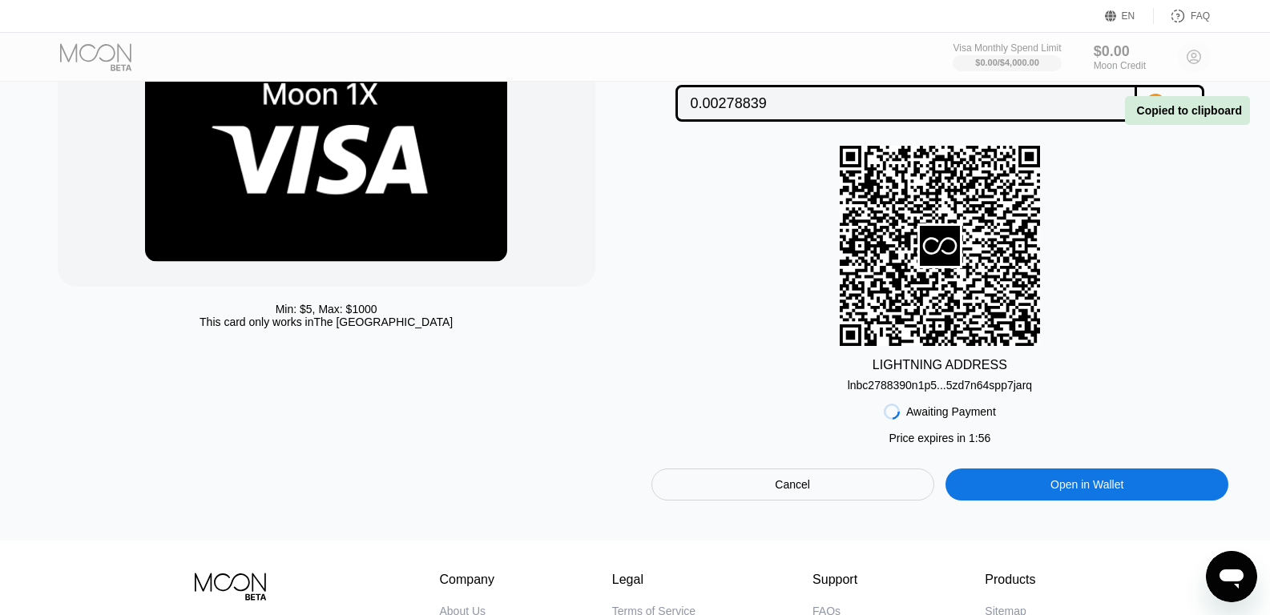
scroll to position [0, 0]
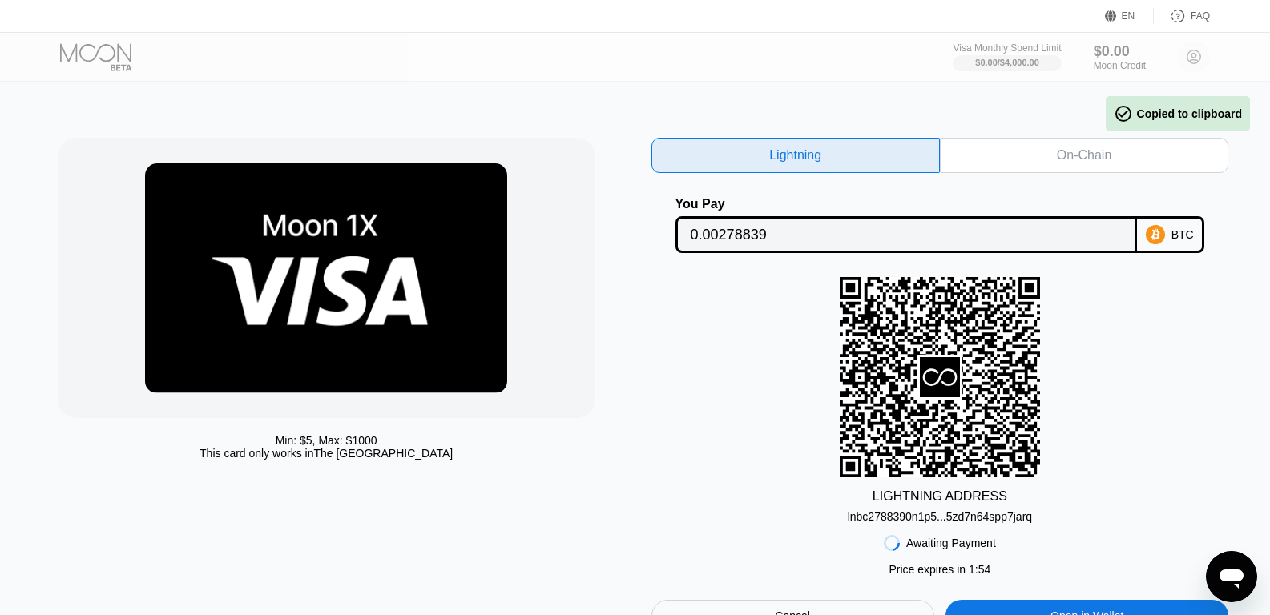
click at [1113, 12] on icon at bounding box center [1111, 16] width 12 height 12
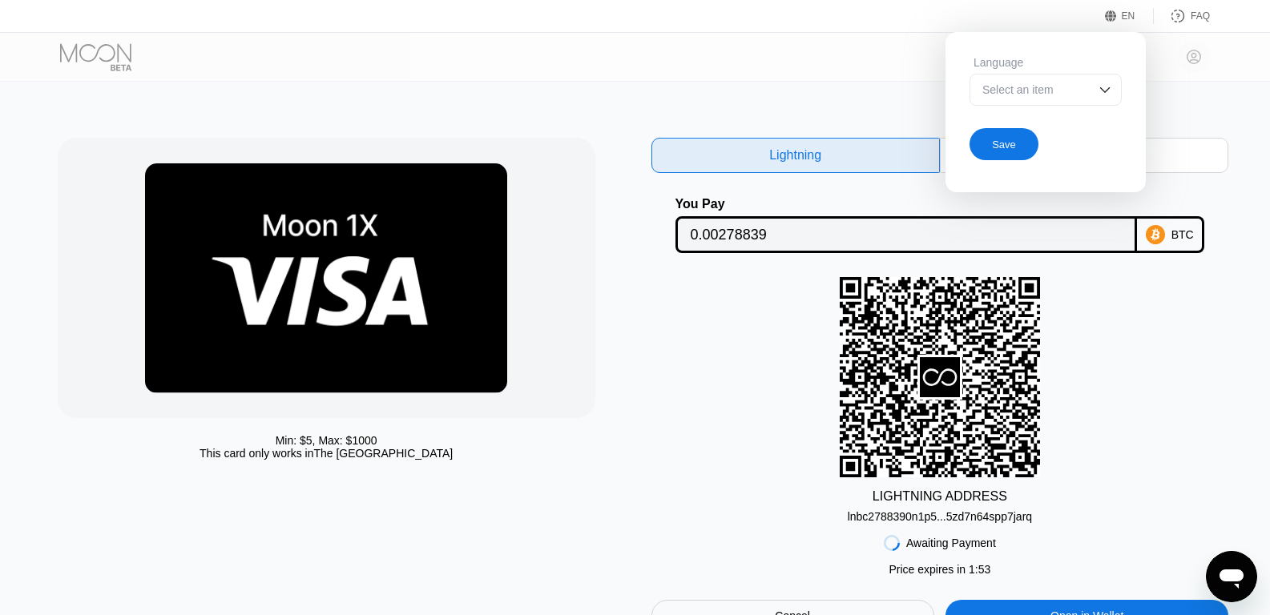
click at [1113, 12] on icon at bounding box center [1111, 16] width 12 height 12
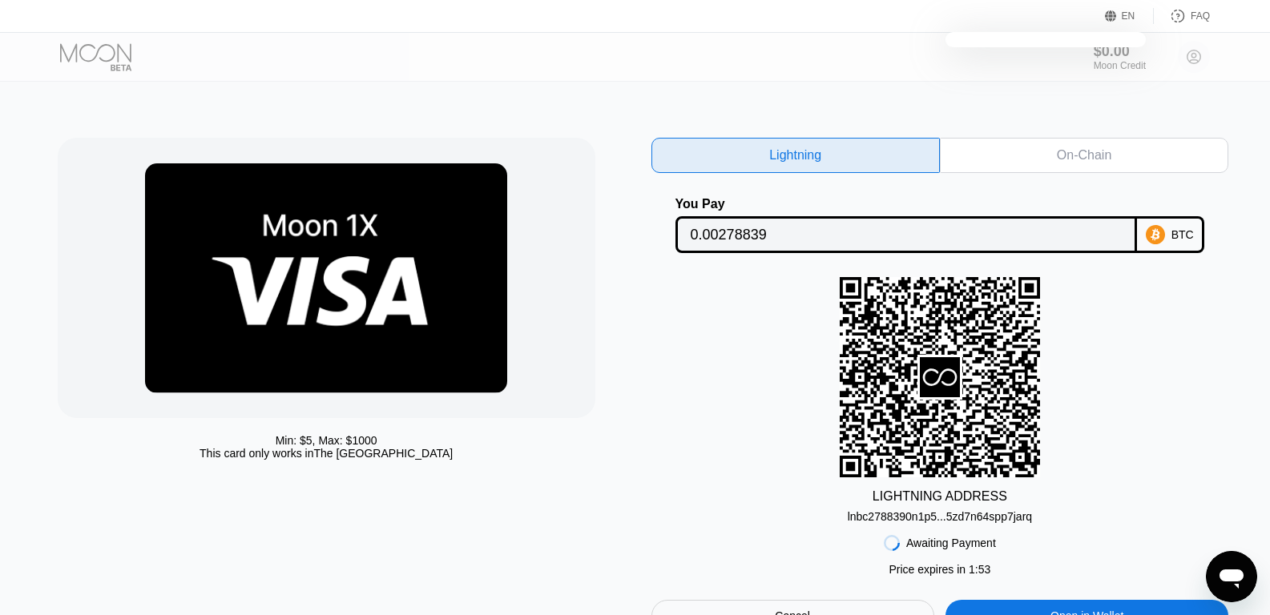
click at [1113, 12] on icon at bounding box center [1111, 16] width 12 height 12
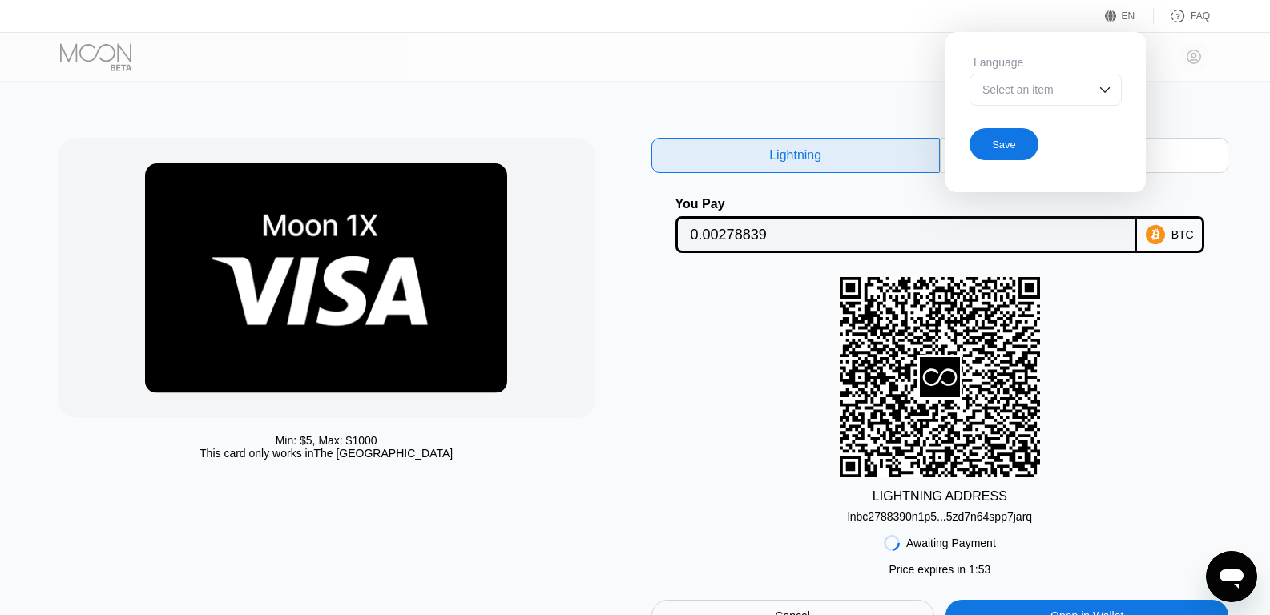
click at [1091, 86] on div "Select an item" at bounding box center [1046, 90] width 152 height 32
click at [1111, 10] on icon at bounding box center [1111, 16] width 12 height 12
